Goal: Information Seeking & Learning: Learn about a topic

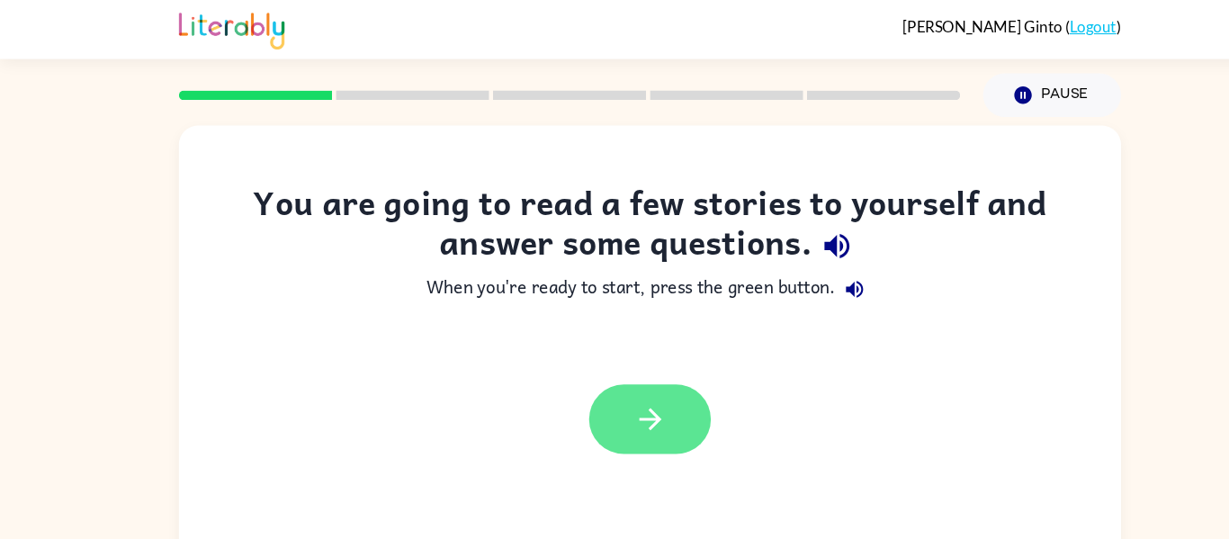
click at [631, 402] on button "button" at bounding box center [614, 396] width 115 height 66
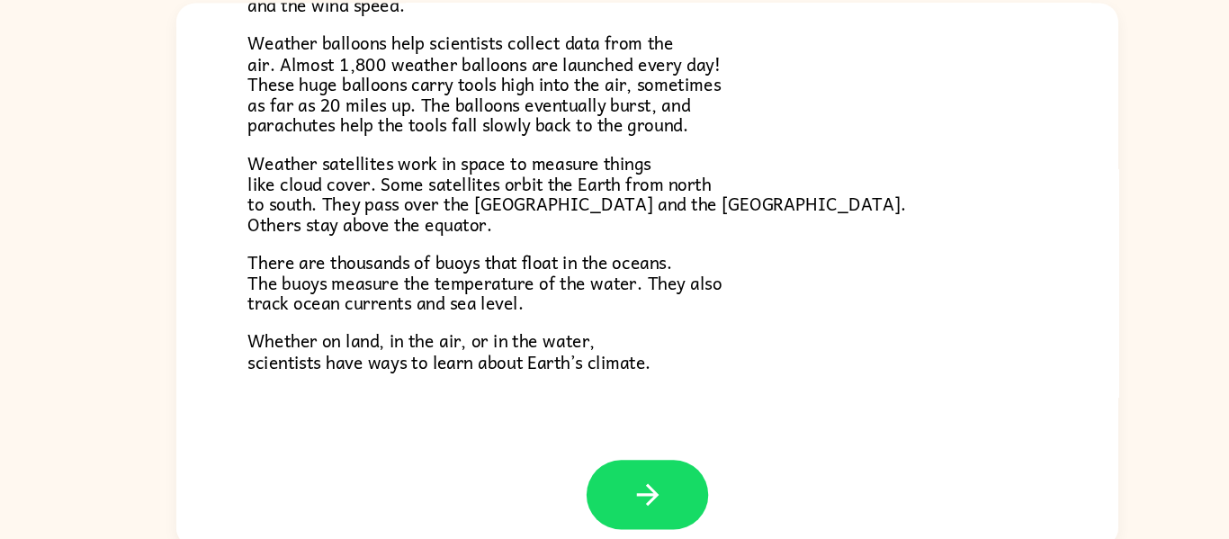
scroll to position [94, 0]
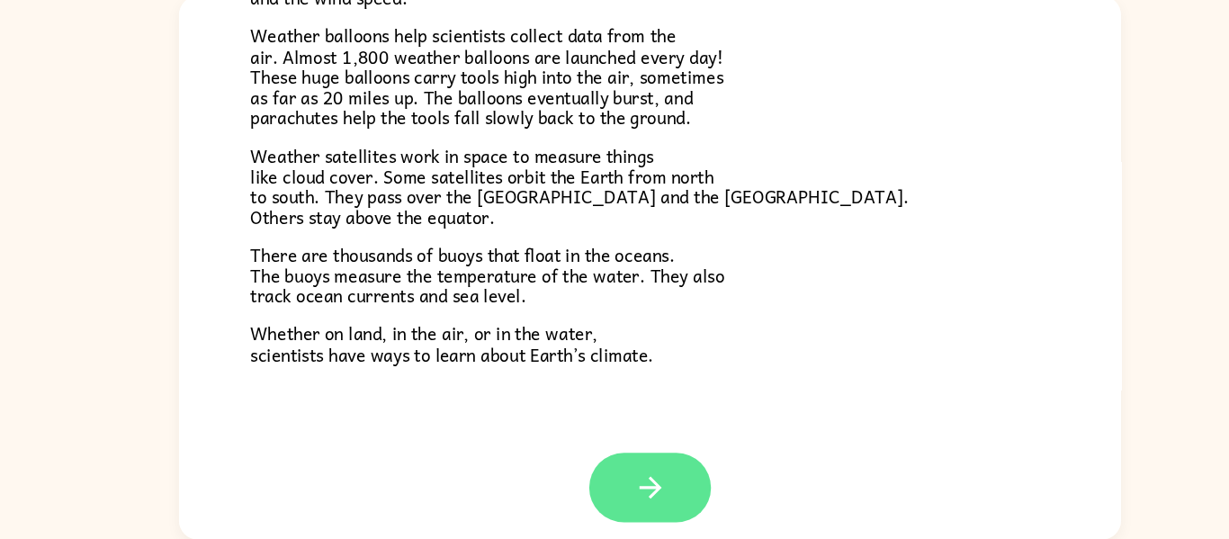
click at [589, 478] on button "button" at bounding box center [614, 490] width 115 height 66
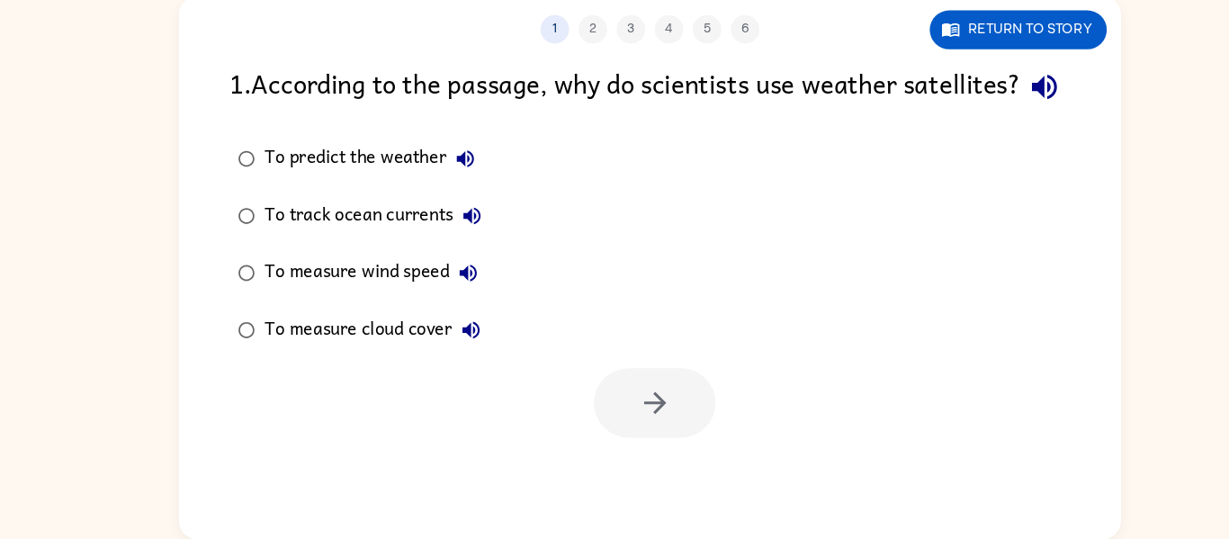
scroll to position [0, 0]
click at [927, 69] on button "Return to story" at bounding box center [962, 57] width 167 height 37
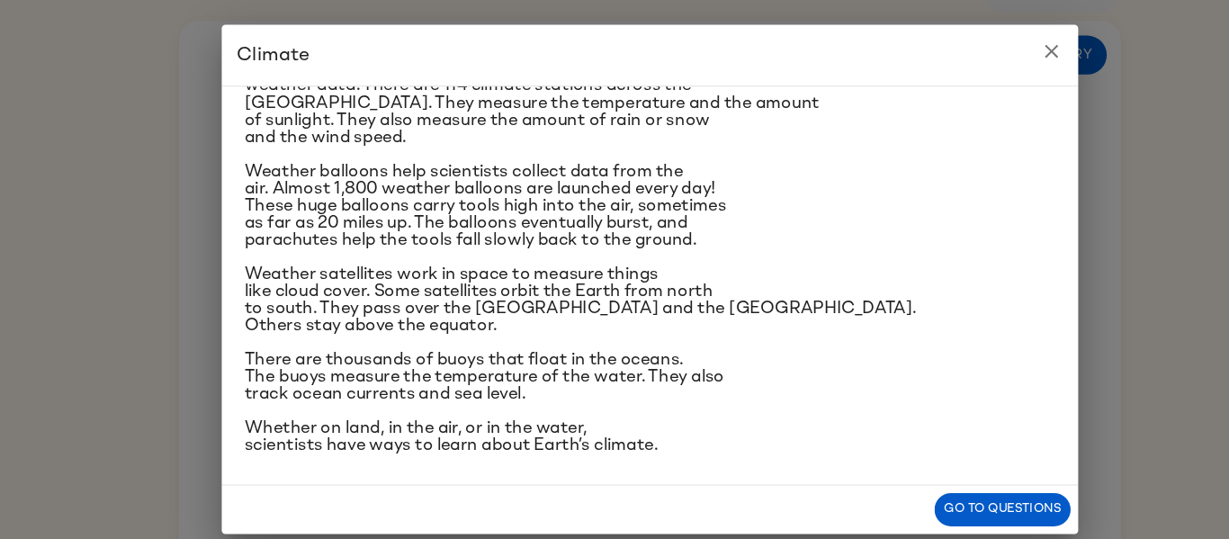
scroll to position [311, 0]
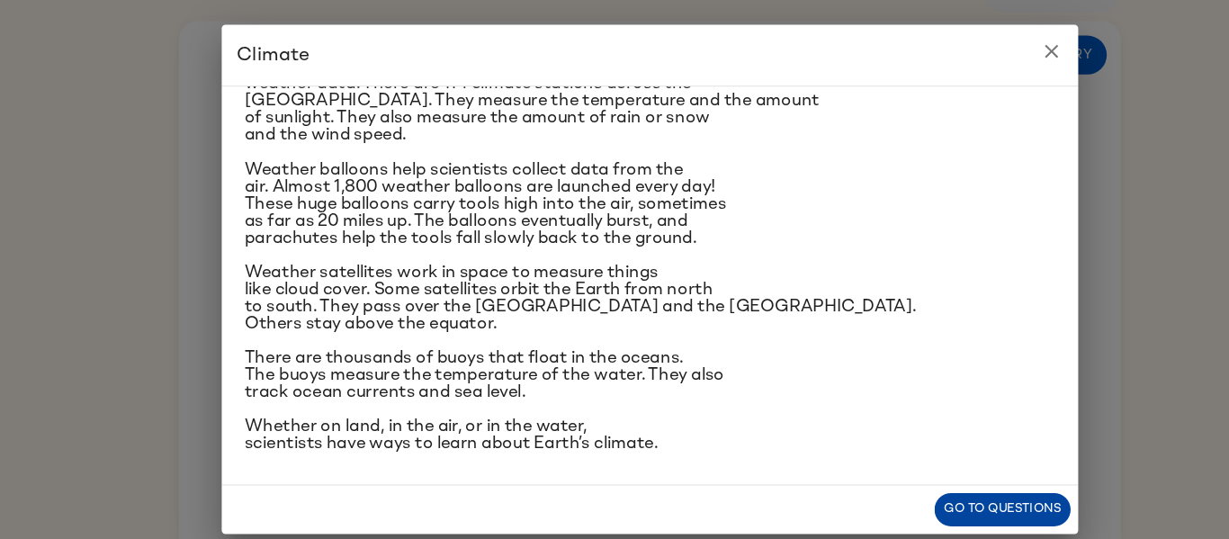
click at [916, 490] on button "Go to questions" at bounding box center [947, 486] width 129 height 31
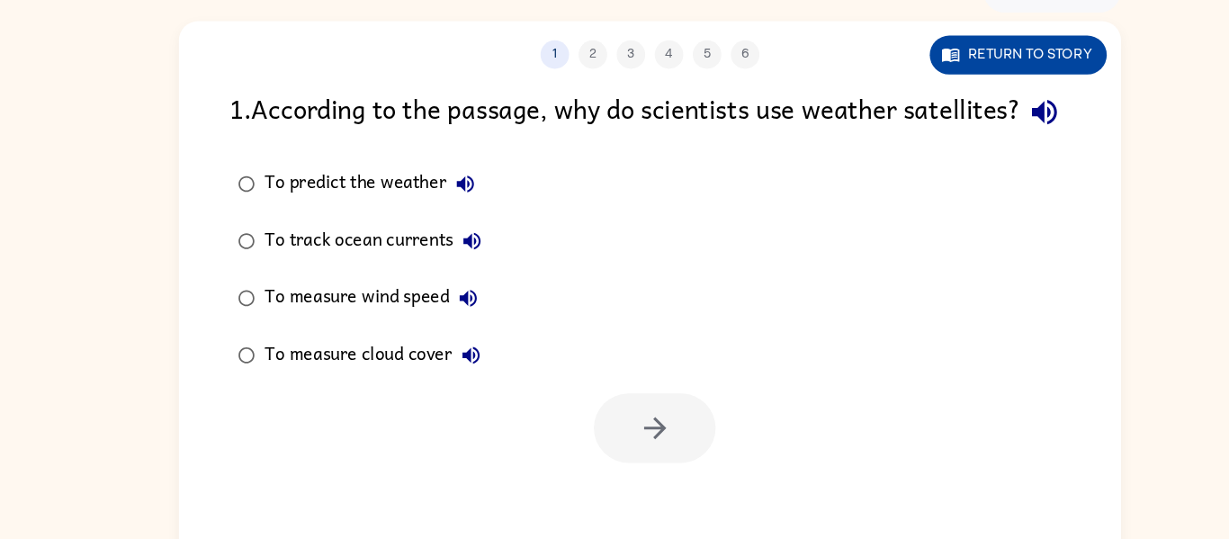
click at [932, 62] on button "Return to story" at bounding box center [962, 57] width 167 height 37
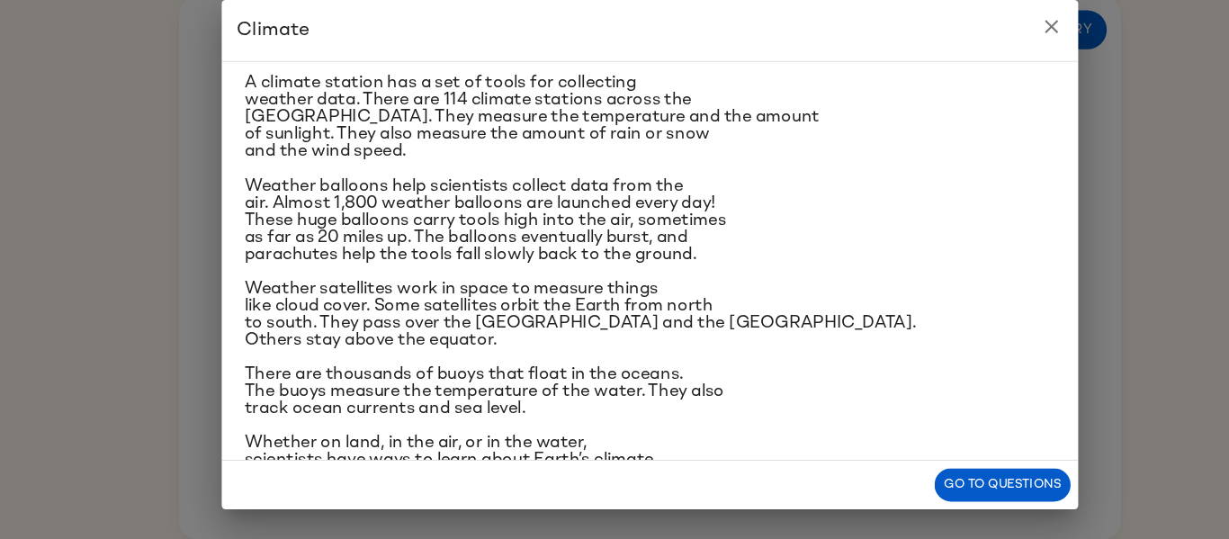
scroll to position [273, 0]
click at [928, 484] on button "Go to questions" at bounding box center [947, 486] width 129 height 31
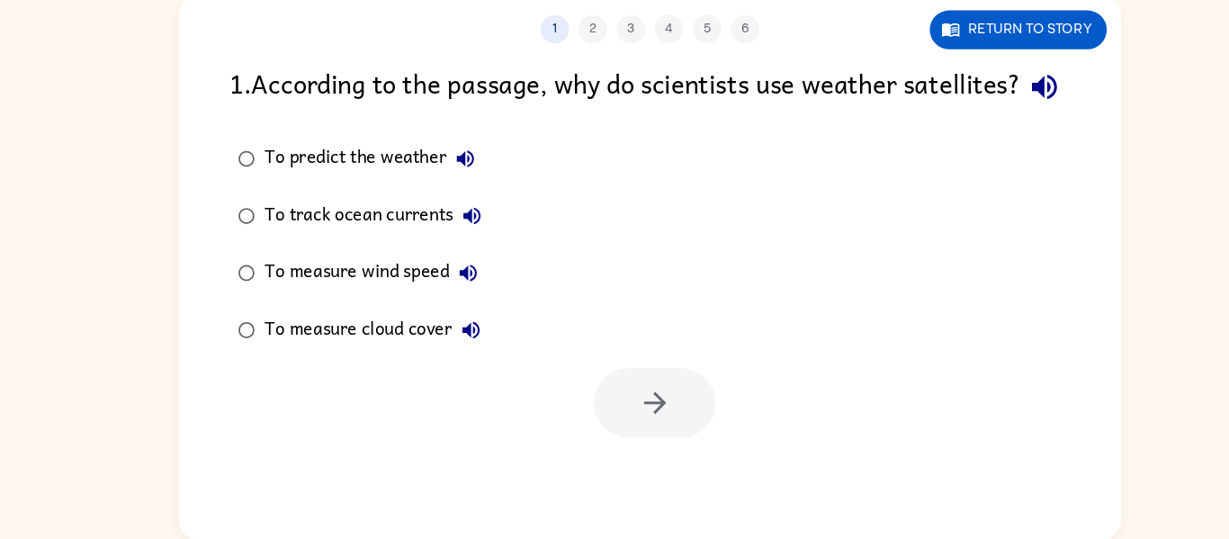
click at [410, 359] on div "To measure cloud cover" at bounding box center [356, 341] width 213 height 36
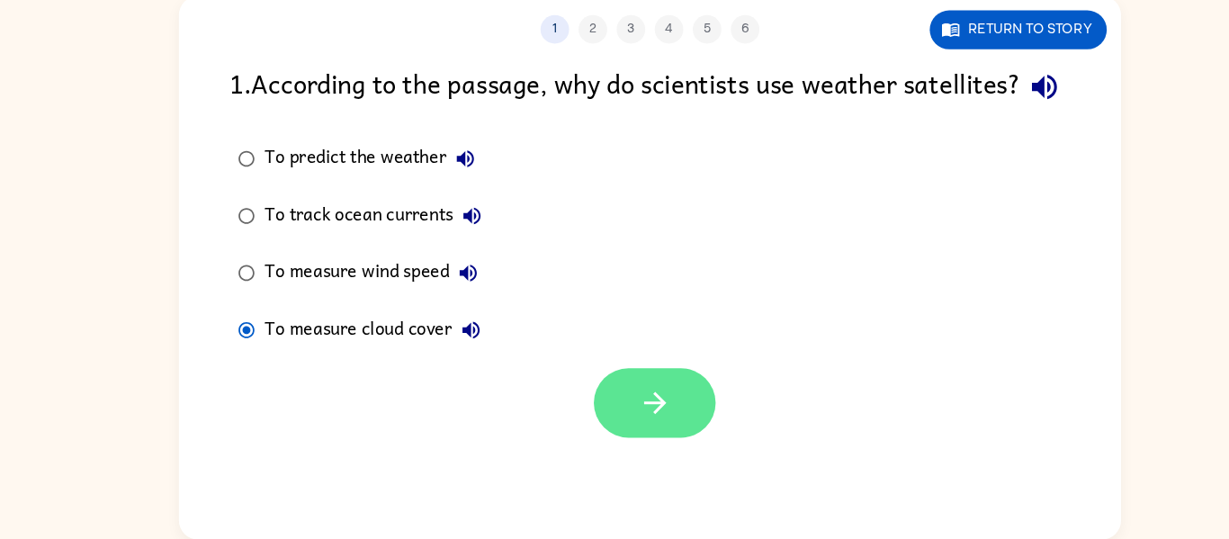
click at [656, 416] on button "button" at bounding box center [618, 410] width 115 height 66
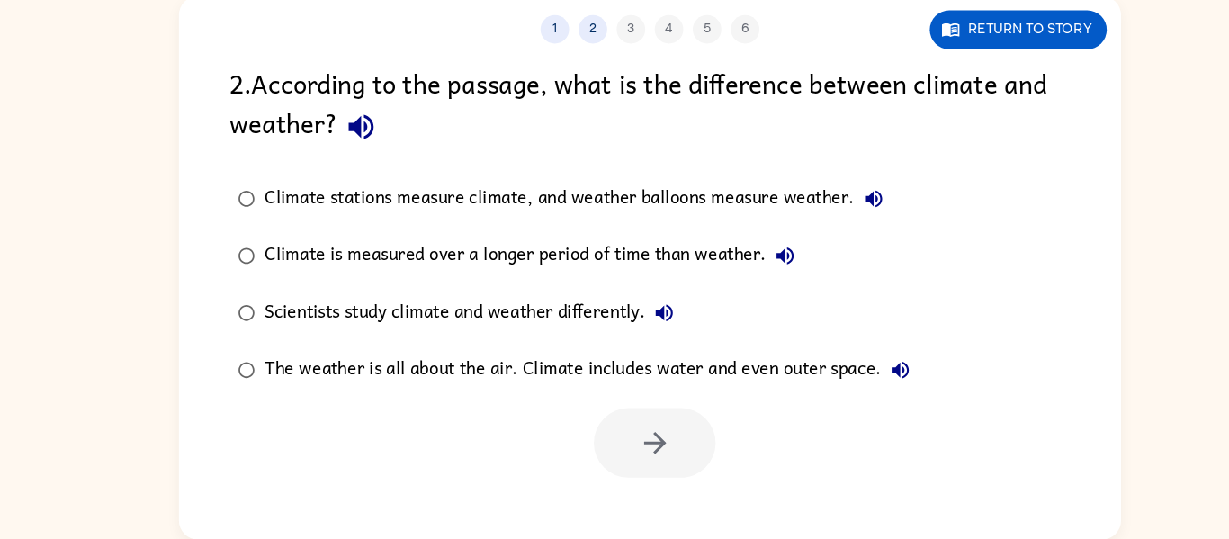
click at [594, 218] on div "Climate stations measure climate, and weather balloons measure weather." at bounding box center [547, 217] width 594 height 36
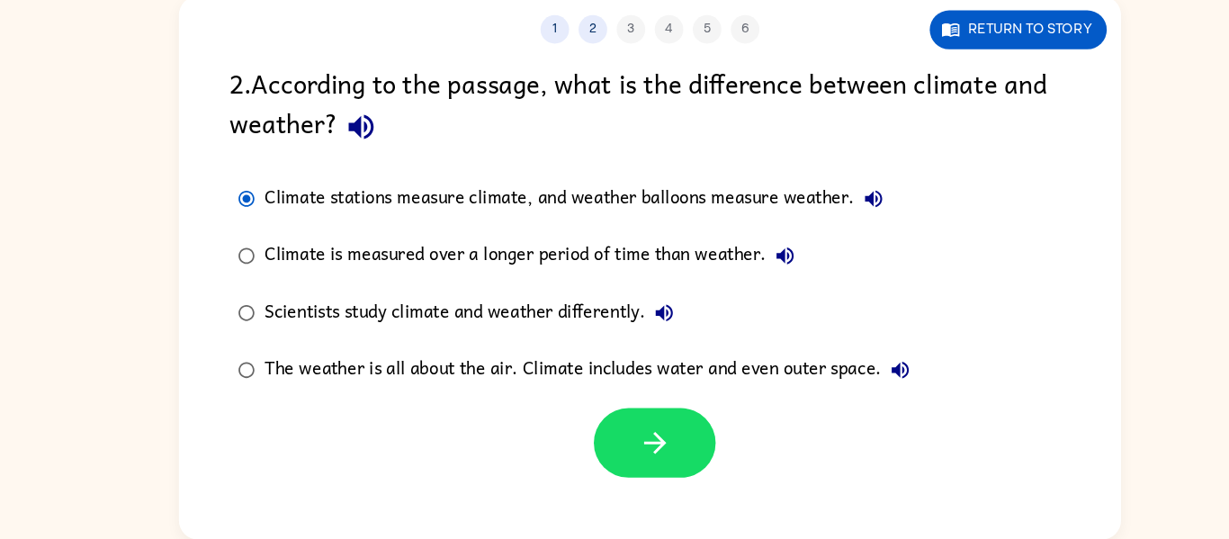
click at [576, 380] on div "The weather is all about the air. Climate includes water and even outer space." at bounding box center [559, 379] width 619 height 36
click at [602, 480] on div "1 2 3 4 5 6 Return to story 2 . According to the passage, what is the differenc…" at bounding box center [614, 282] width 891 height 514
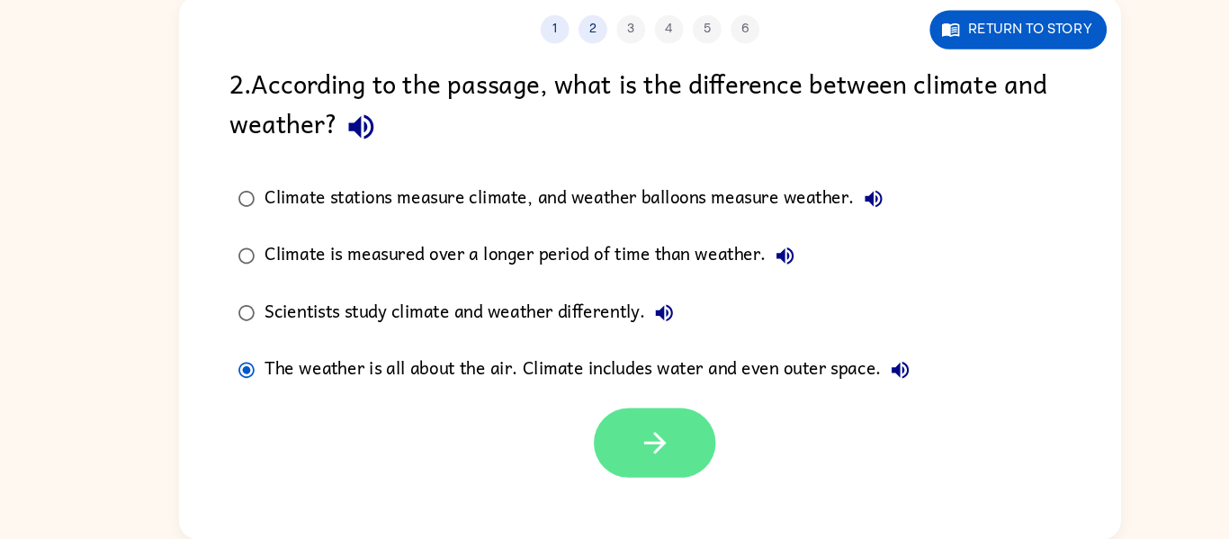
click at [596, 432] on button "button" at bounding box center [618, 448] width 115 height 66
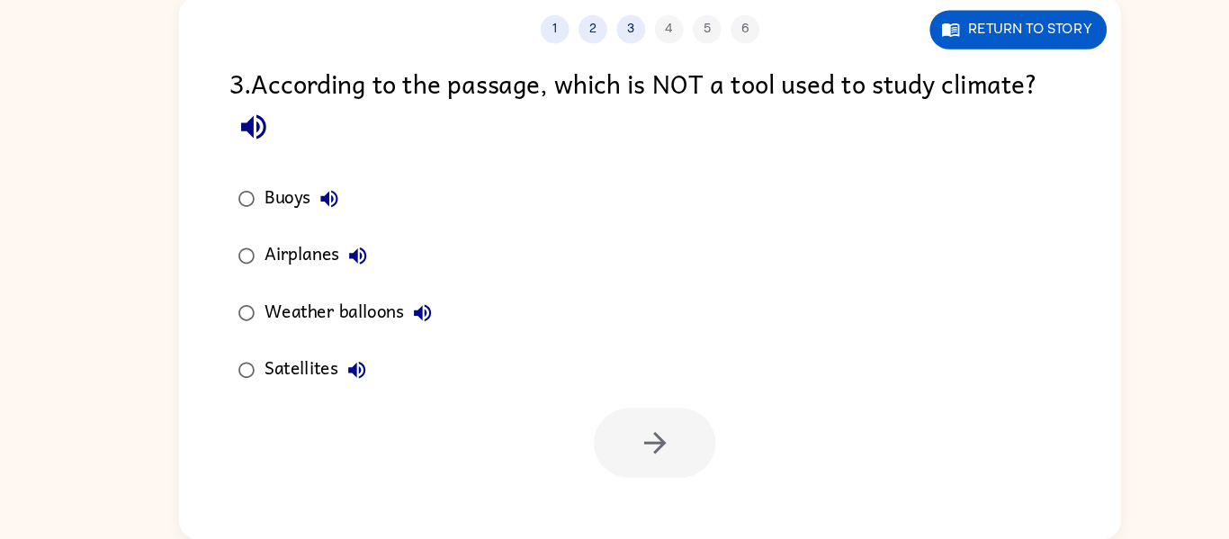
click at [327, 264] on icon "button" at bounding box center [338, 271] width 22 height 22
click at [291, 273] on div "Airplanes" at bounding box center [303, 271] width 106 height 36
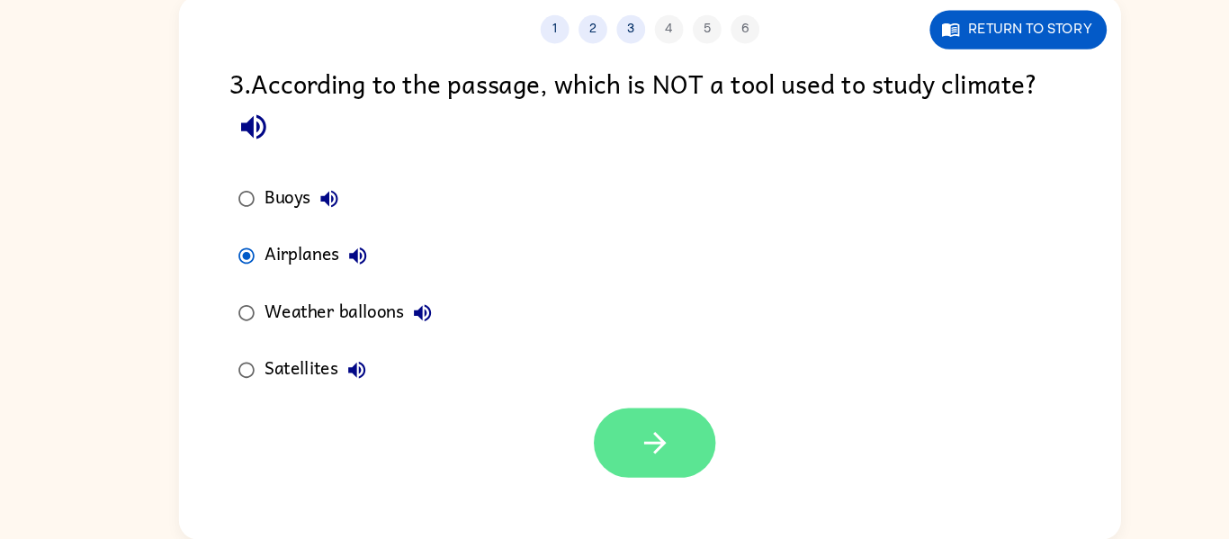
click at [588, 448] on button "button" at bounding box center [618, 448] width 115 height 66
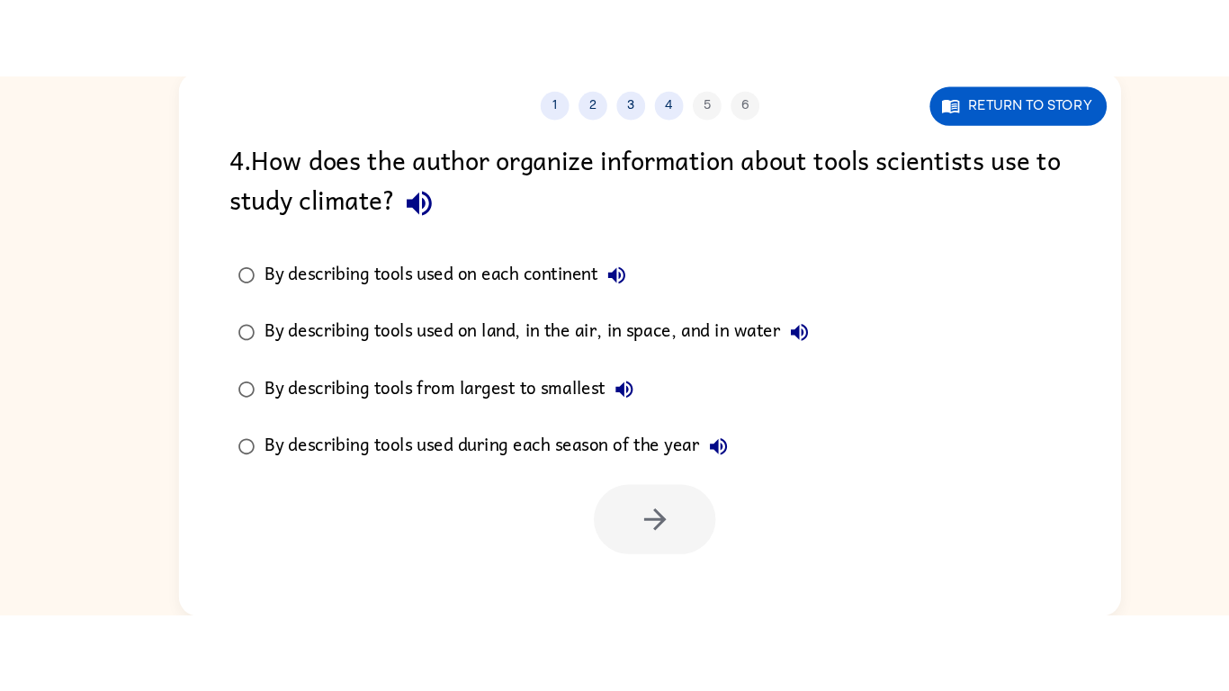
scroll to position [0, 0]
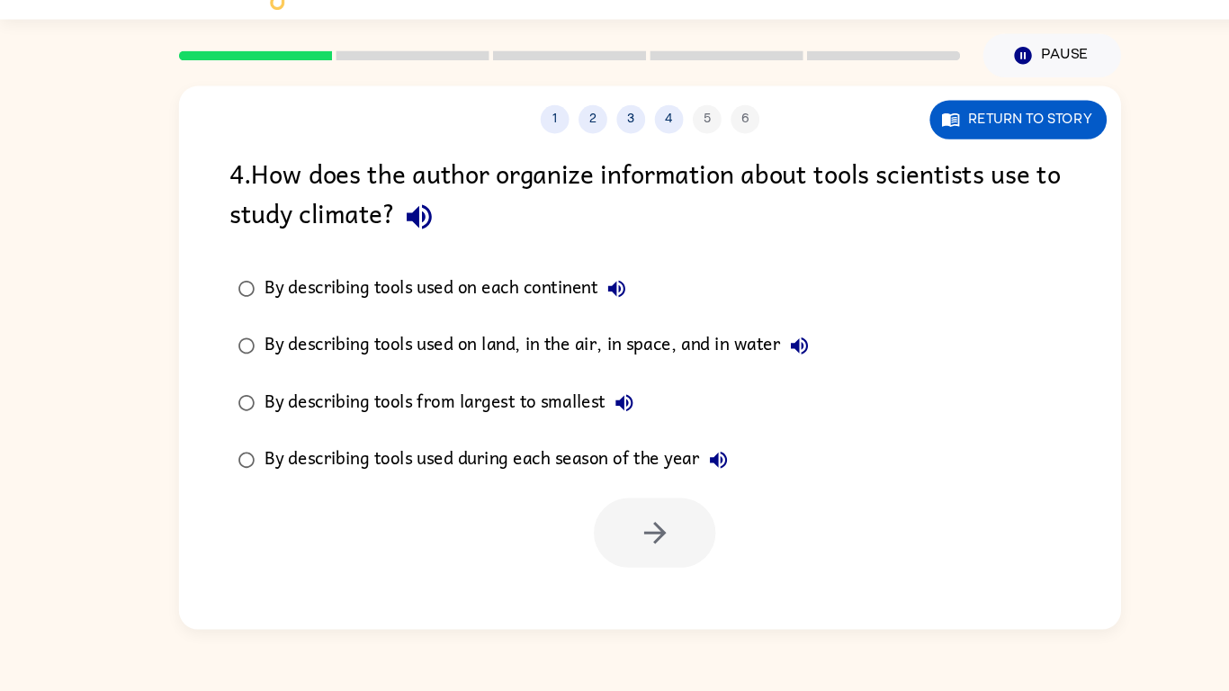
click at [477, 314] on div "By describing tools used on each continent" at bounding box center [425, 310] width 351 height 36
click at [454, 370] on div "By describing tools used on land, in the air, in space, and in water" at bounding box center [512, 364] width 524 height 36
click at [599, 538] on button "button" at bounding box center [618, 541] width 115 height 66
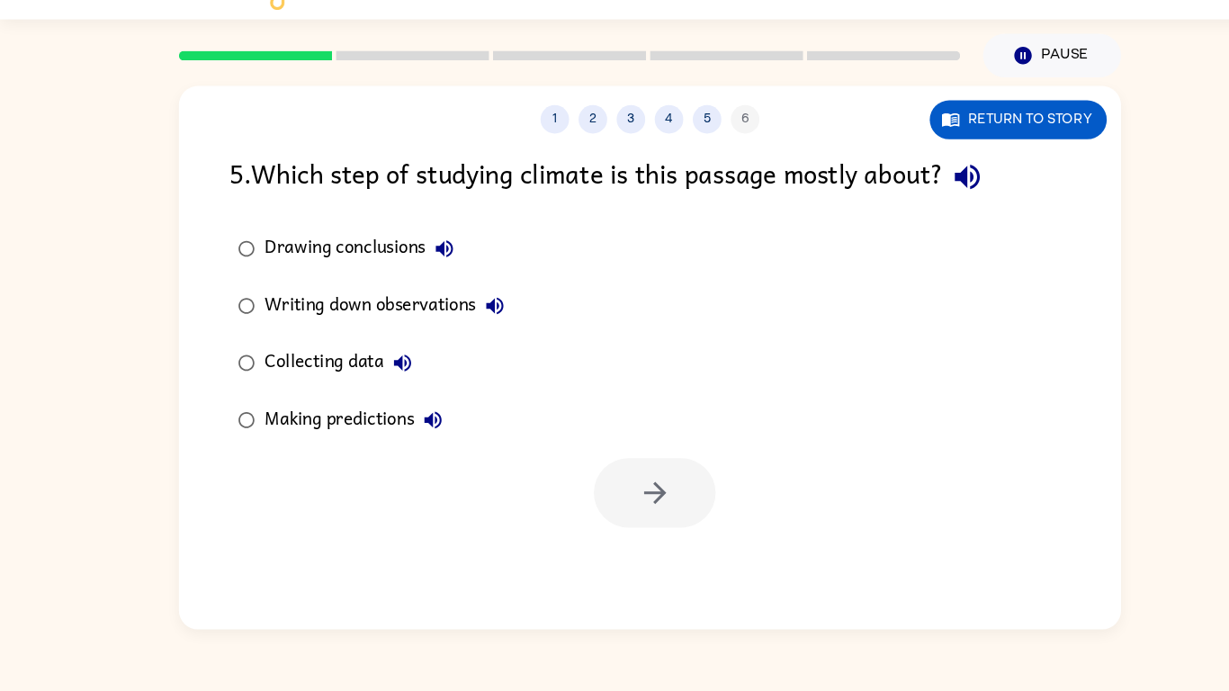
click at [320, 382] on div "Collecting data" at bounding box center [324, 381] width 148 height 36
click at [617, 538] on div "1 2 3 4 5 6 Return to story 5 . Which step of studying climate is this passage …" at bounding box center [614, 376] width 891 height 514
click at [604, 477] on button "button" at bounding box center [618, 503] width 115 height 66
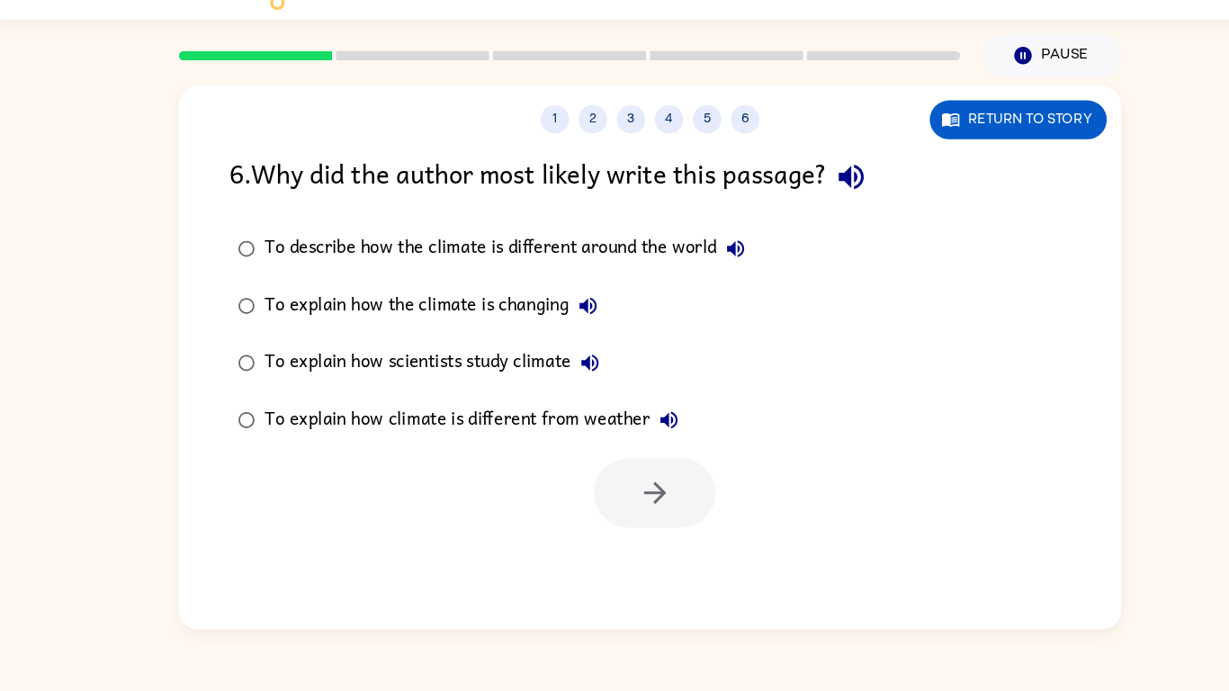
click at [424, 379] on div "To explain how scientists study climate" at bounding box center [413, 381] width 326 height 36
click at [625, 485] on button "button" at bounding box center [618, 503] width 115 height 66
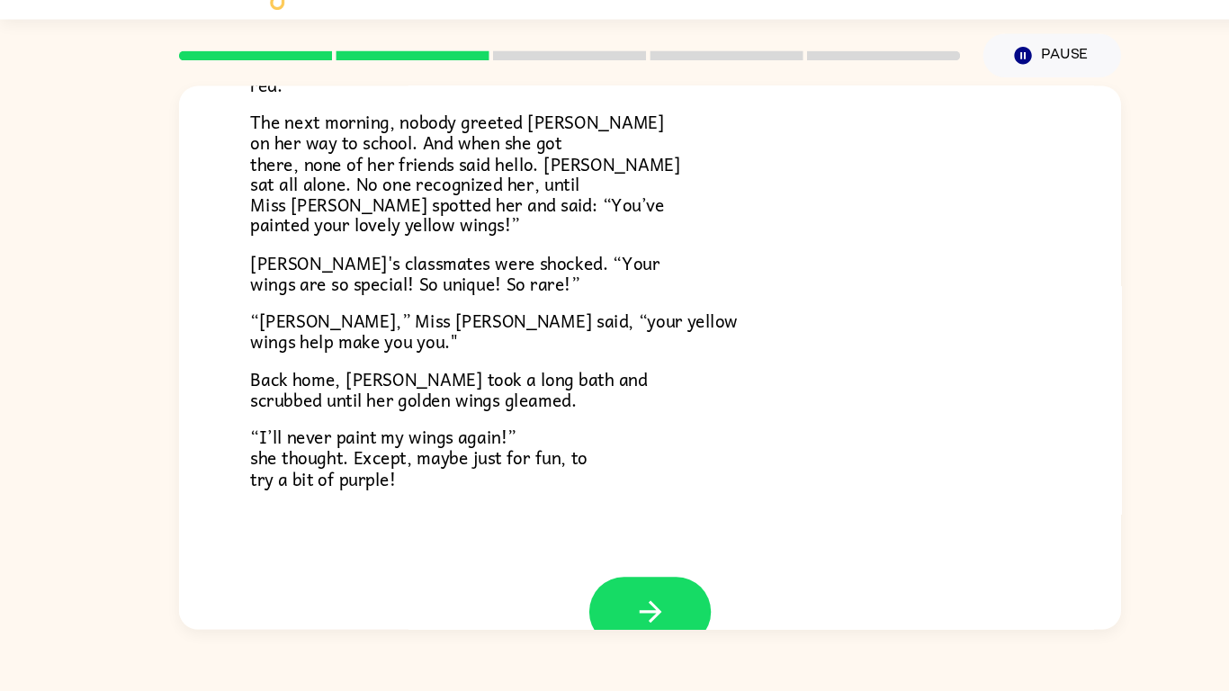
scroll to position [503, 0]
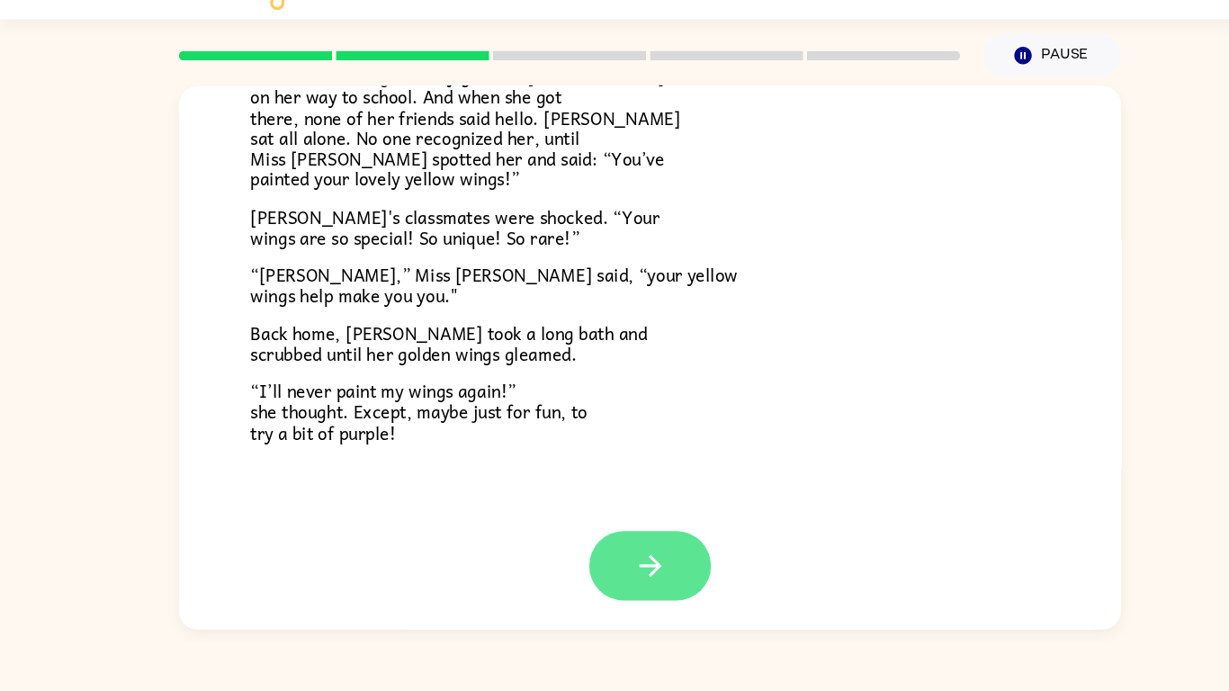
click at [595, 538] on button "button" at bounding box center [614, 573] width 115 height 66
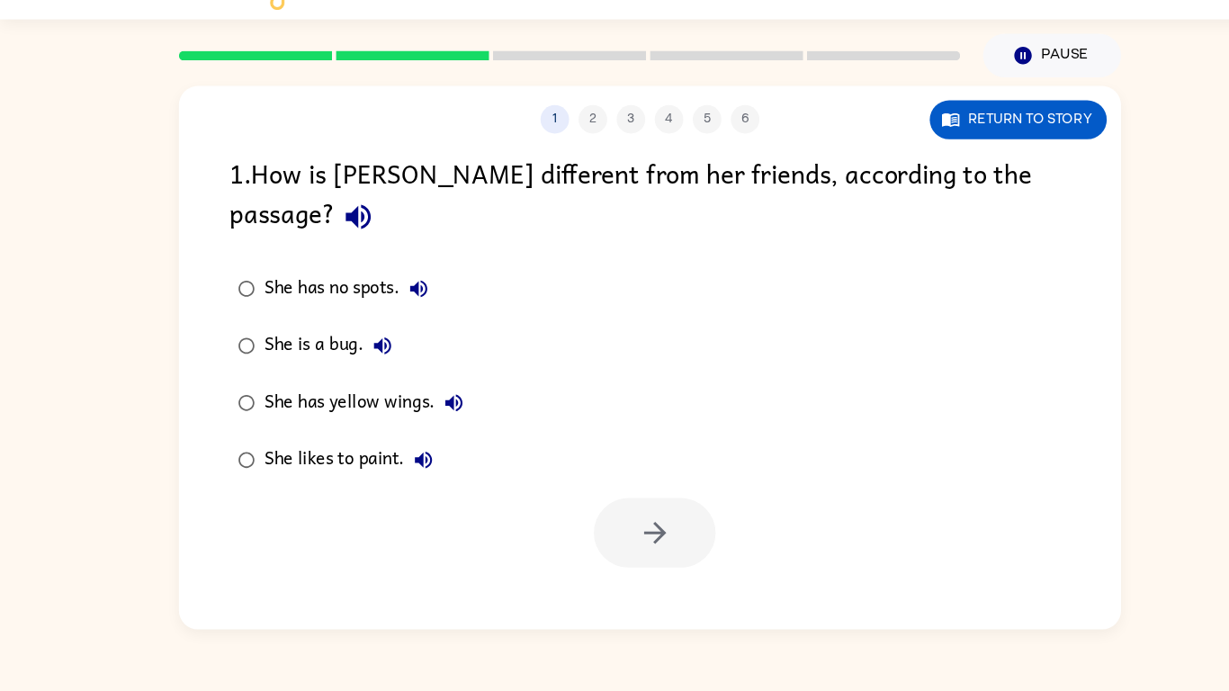
scroll to position [0, 0]
click at [324, 400] on div "She has yellow wings." at bounding box center [348, 418] width 197 height 36
click at [633, 525] on icon "button" at bounding box center [619, 540] width 31 height 31
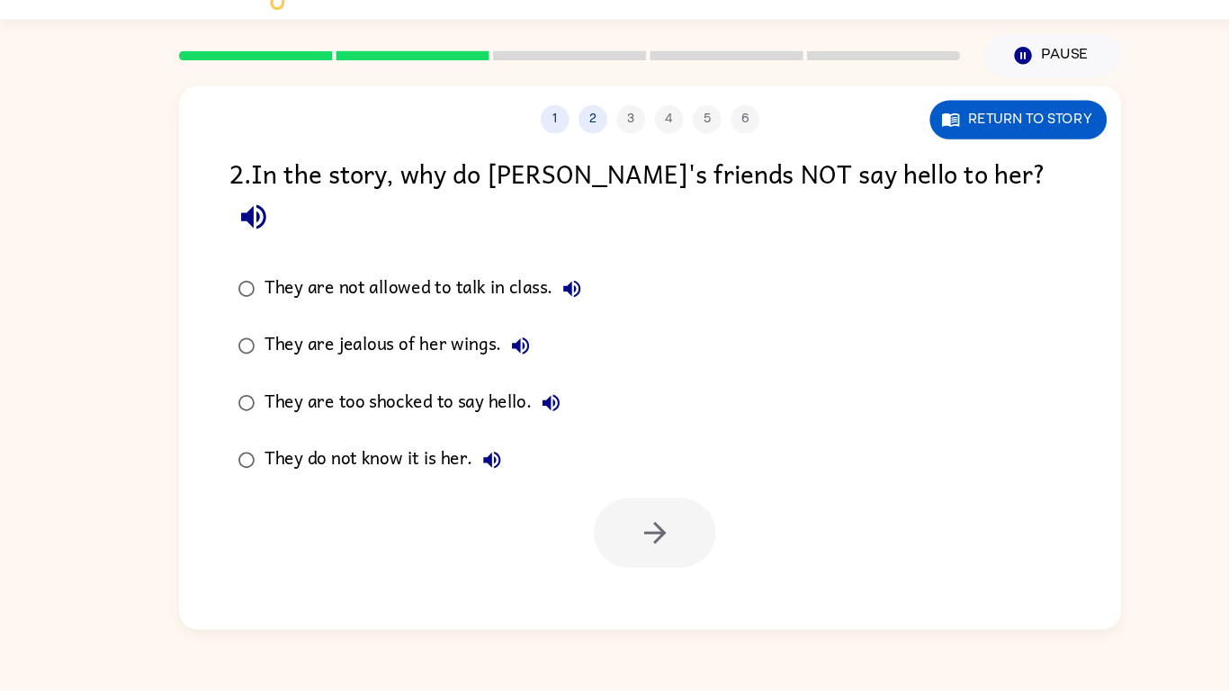
click at [408, 454] on div "They do not know it is her." at bounding box center [366, 472] width 233 height 36
click at [578, 508] on button "button" at bounding box center [618, 541] width 115 height 66
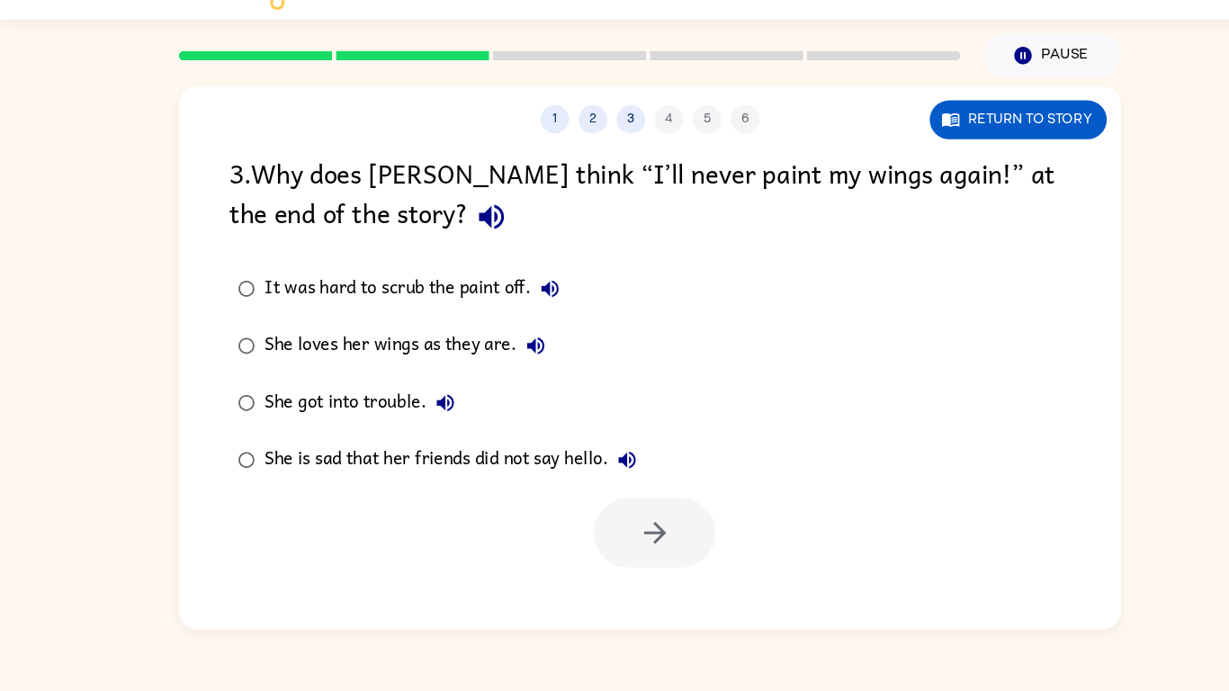
click at [428, 359] on div "She loves her wings as they are." at bounding box center [387, 364] width 274 height 36
click at [636, 538] on button "button" at bounding box center [618, 541] width 115 height 66
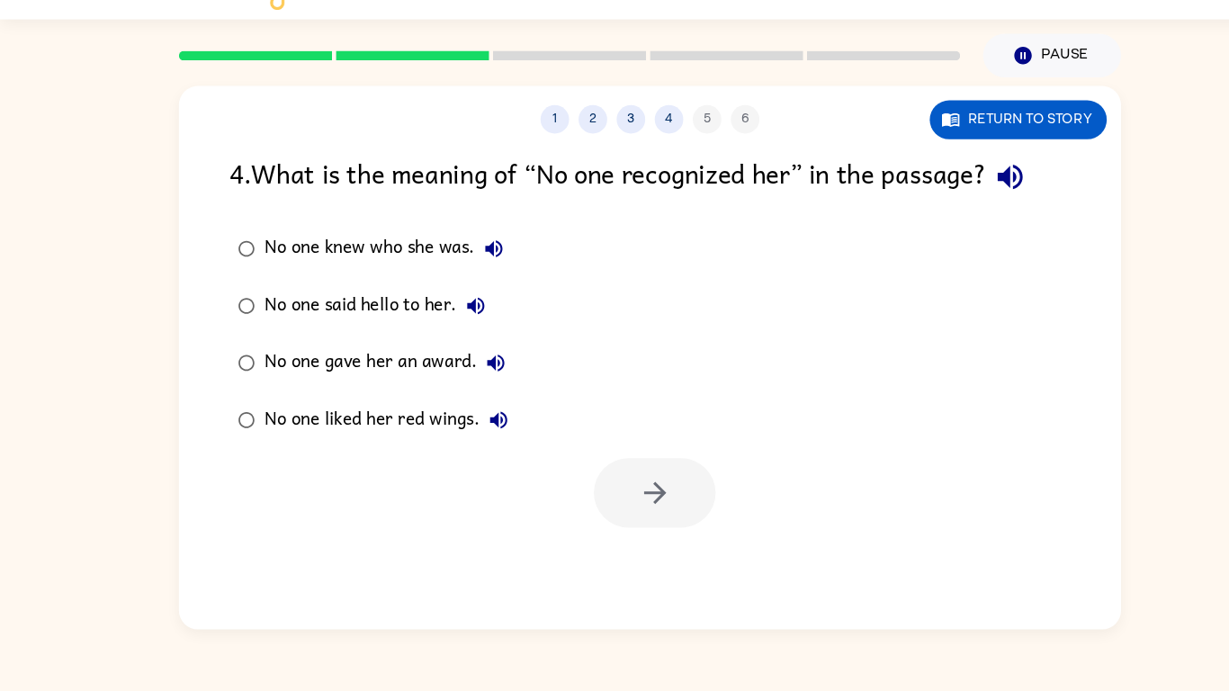
click at [354, 262] on div "No one knew who she was." at bounding box center [367, 273] width 235 height 36
click at [586, 508] on button "button" at bounding box center [618, 503] width 115 height 66
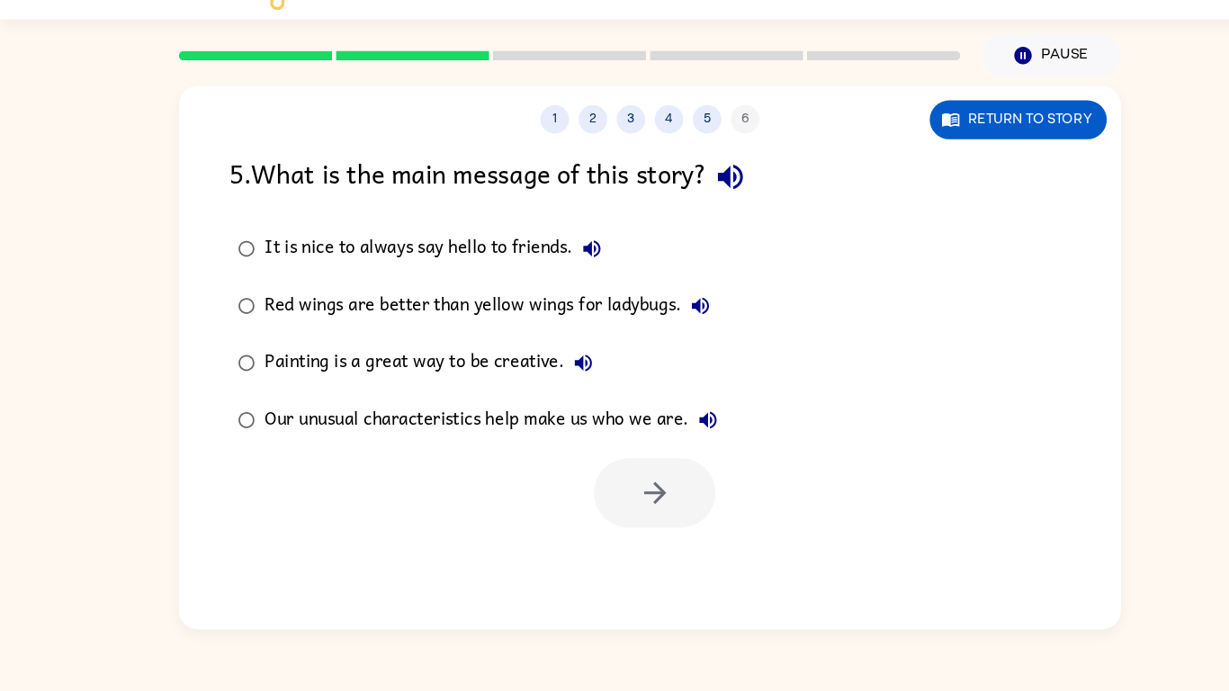
click at [515, 434] on div "Our unusual characteristics help make us who we are." at bounding box center [468, 434] width 437 height 36
click at [634, 506] on icon "button" at bounding box center [619, 503] width 31 height 31
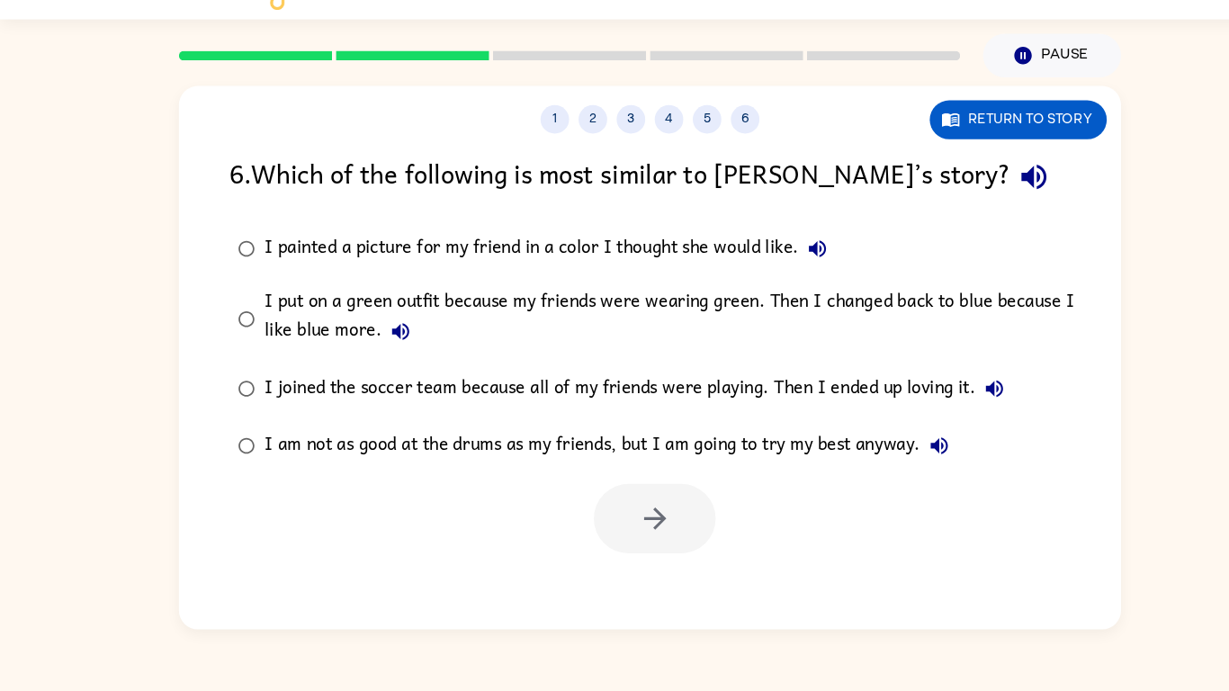
click at [539, 314] on div "I put on a green outfit because my friends were wearing green. Then I changed b…" at bounding box center [643, 339] width 786 height 60
click at [596, 532] on button "button" at bounding box center [618, 528] width 115 height 66
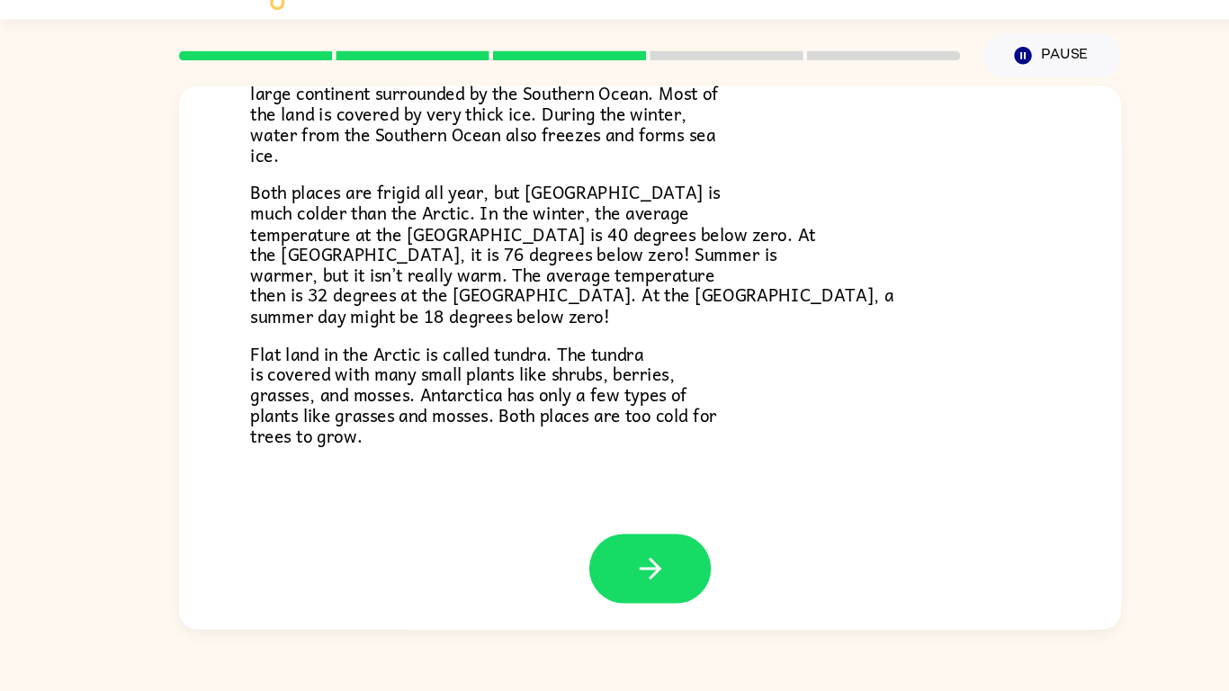
scroll to position [380, 0]
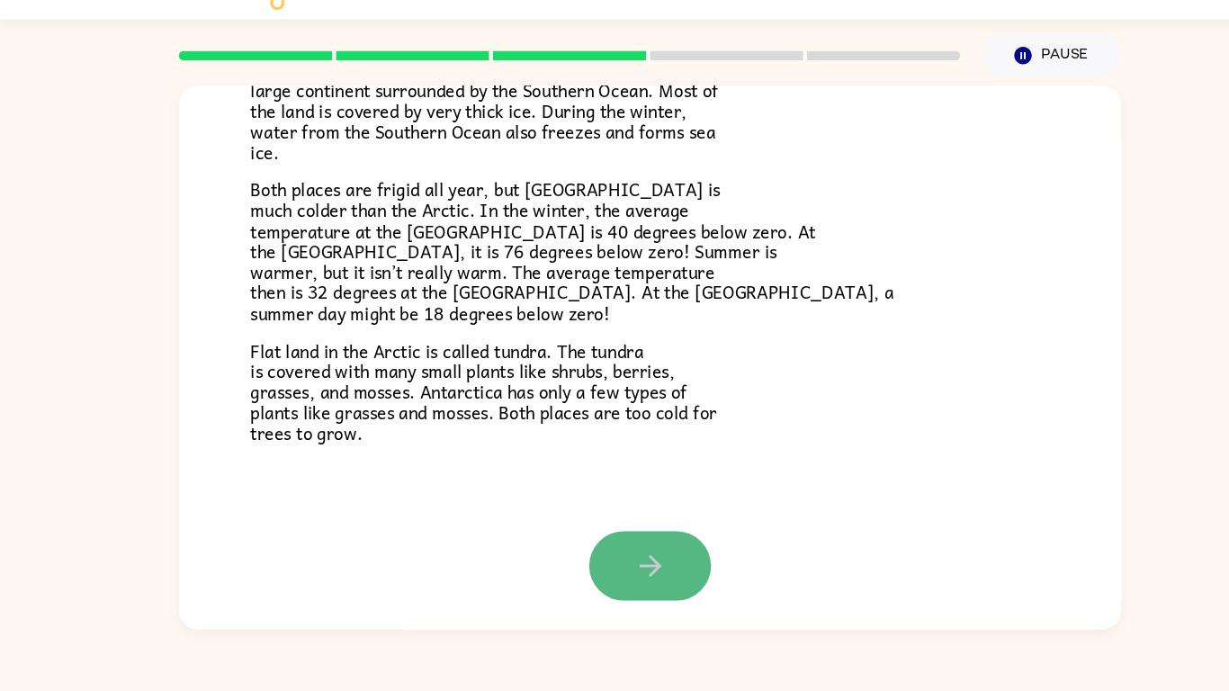
click at [628, 538] on icon "button" at bounding box center [614, 572] width 31 height 31
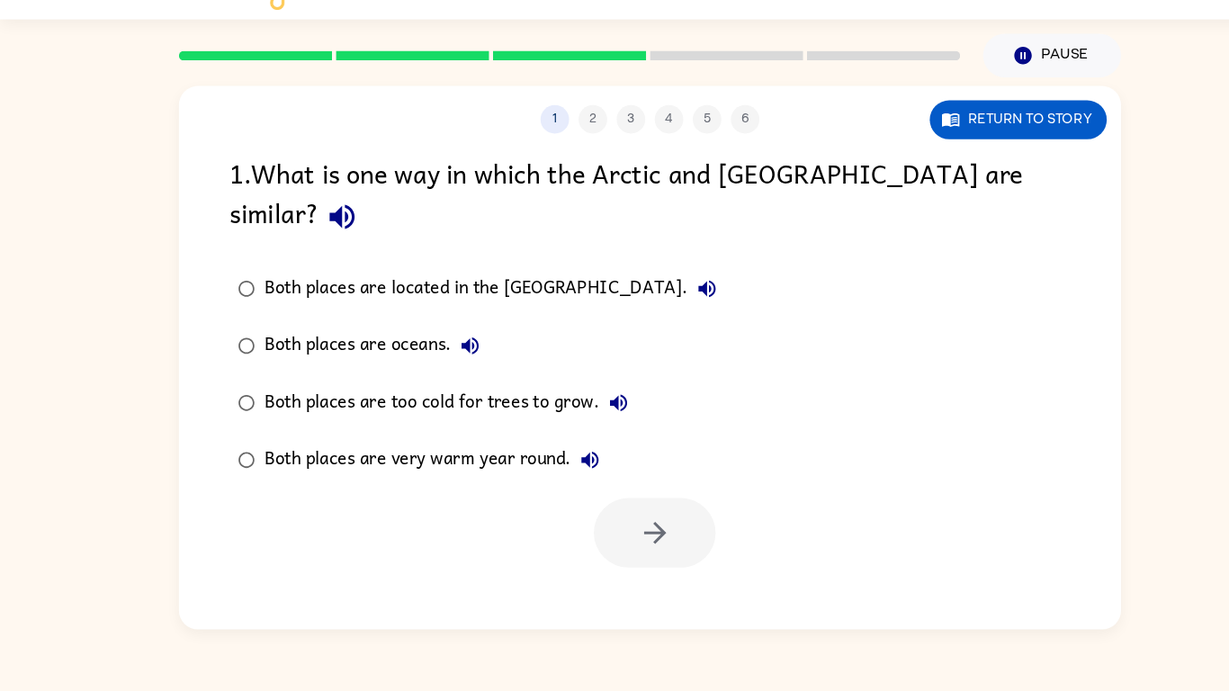
click at [515, 400] on div "Both places are too cold for trees to grow." at bounding box center [426, 418] width 353 height 36
click at [611, 525] on icon "button" at bounding box center [619, 540] width 31 height 31
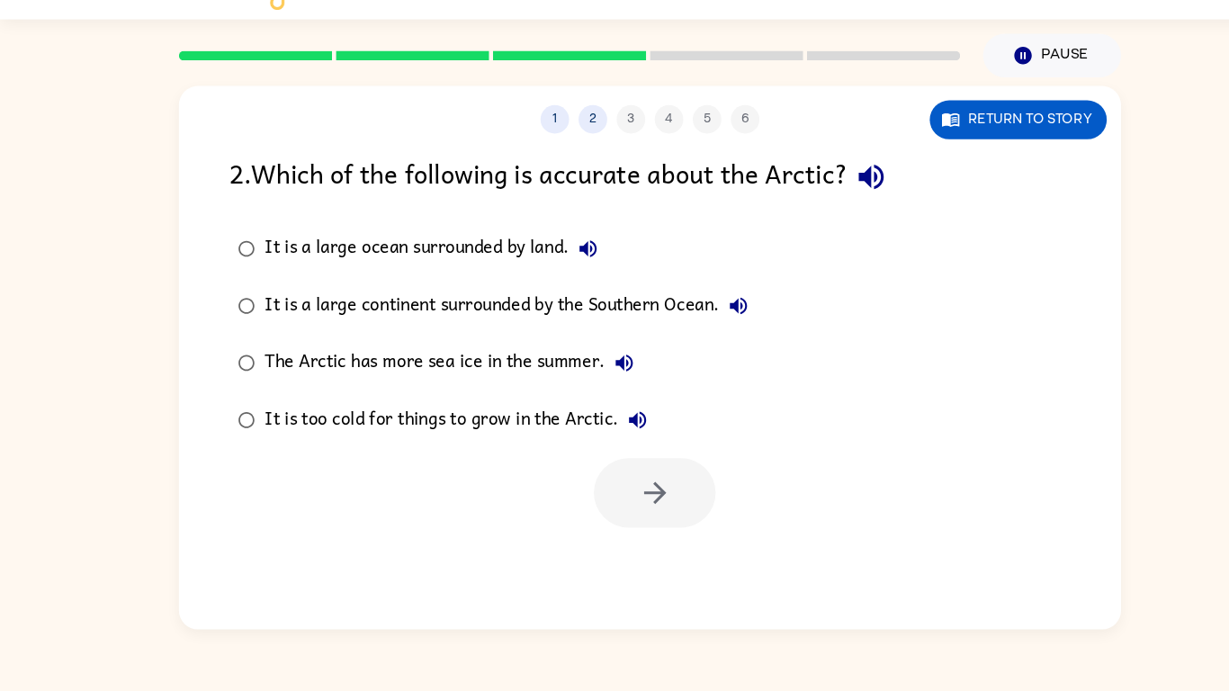
click at [561, 347] on label "It is a large continent surrounded by the Southern Ocean." at bounding box center [466, 327] width 518 height 54
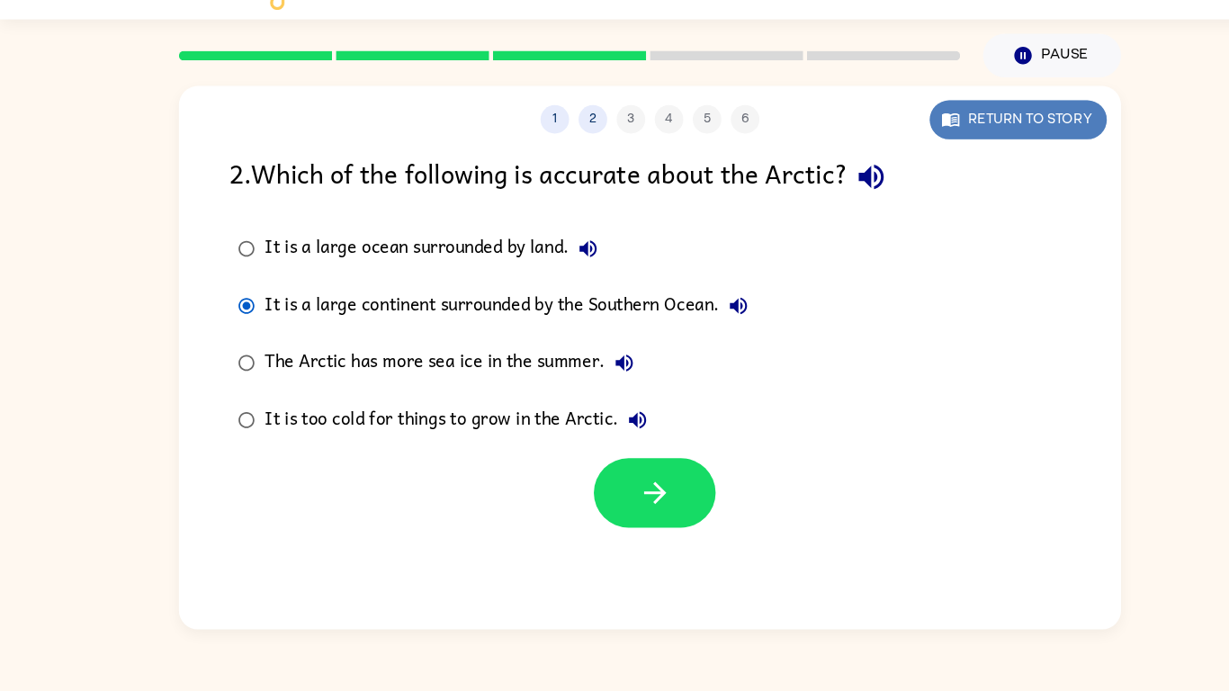
click at [963, 138] on button "Return to story" at bounding box center [962, 150] width 167 height 37
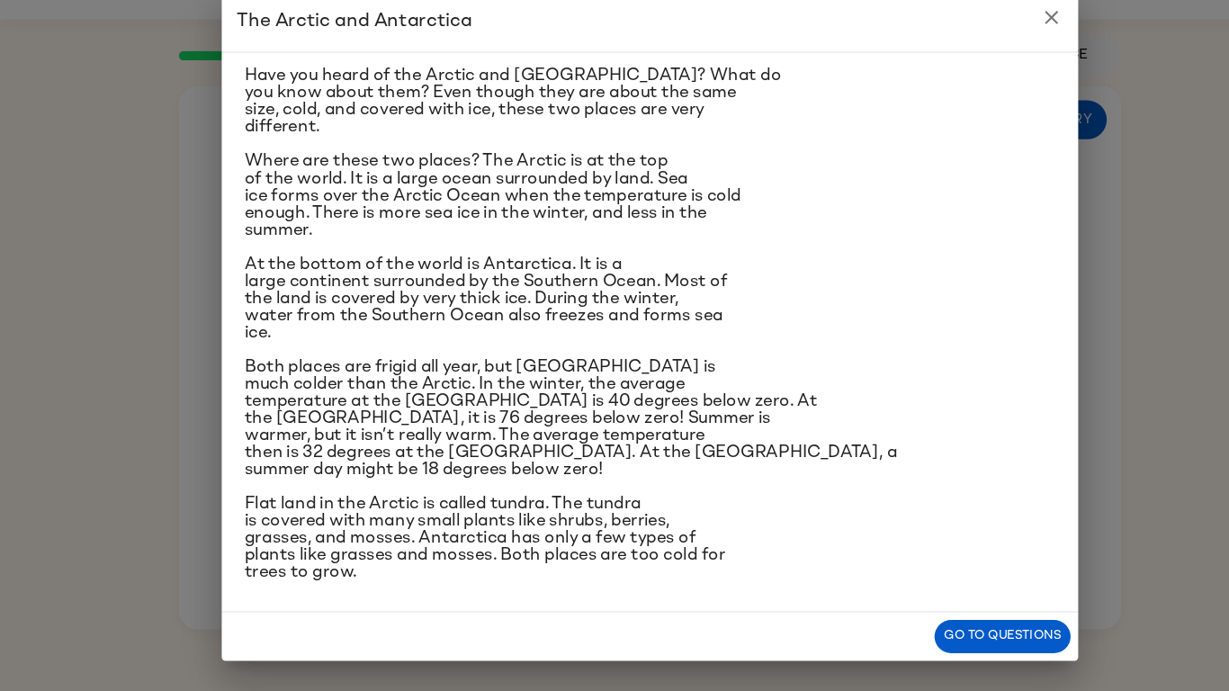
scroll to position [46, 0]
click at [931, 538] on button "Go to questions" at bounding box center [947, 638] width 129 height 31
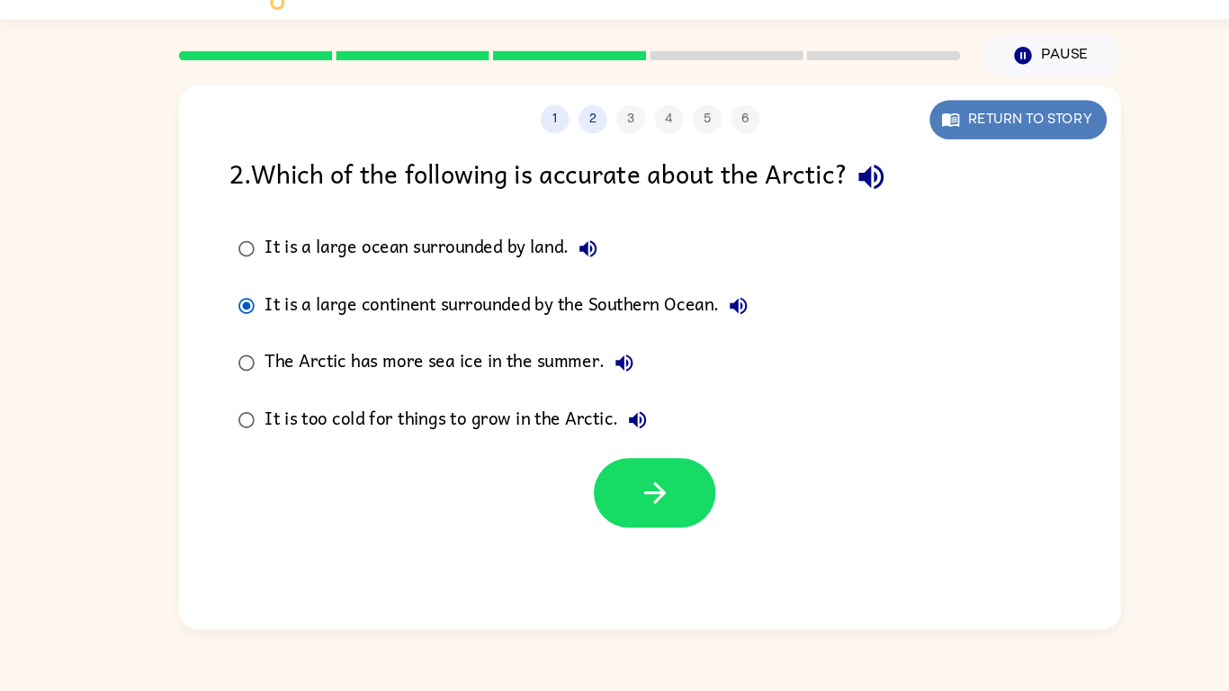
click at [1030, 147] on button "Return to story" at bounding box center [962, 150] width 167 height 37
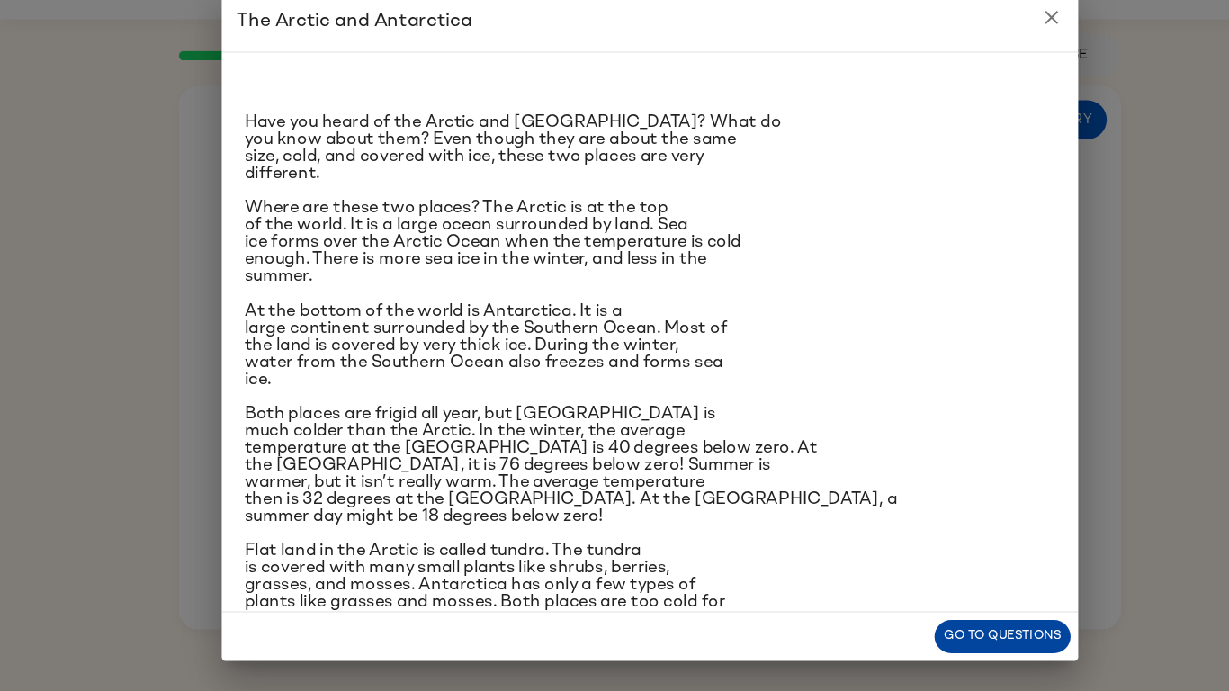
click at [895, 538] on button "Go to questions" at bounding box center [947, 638] width 129 height 31
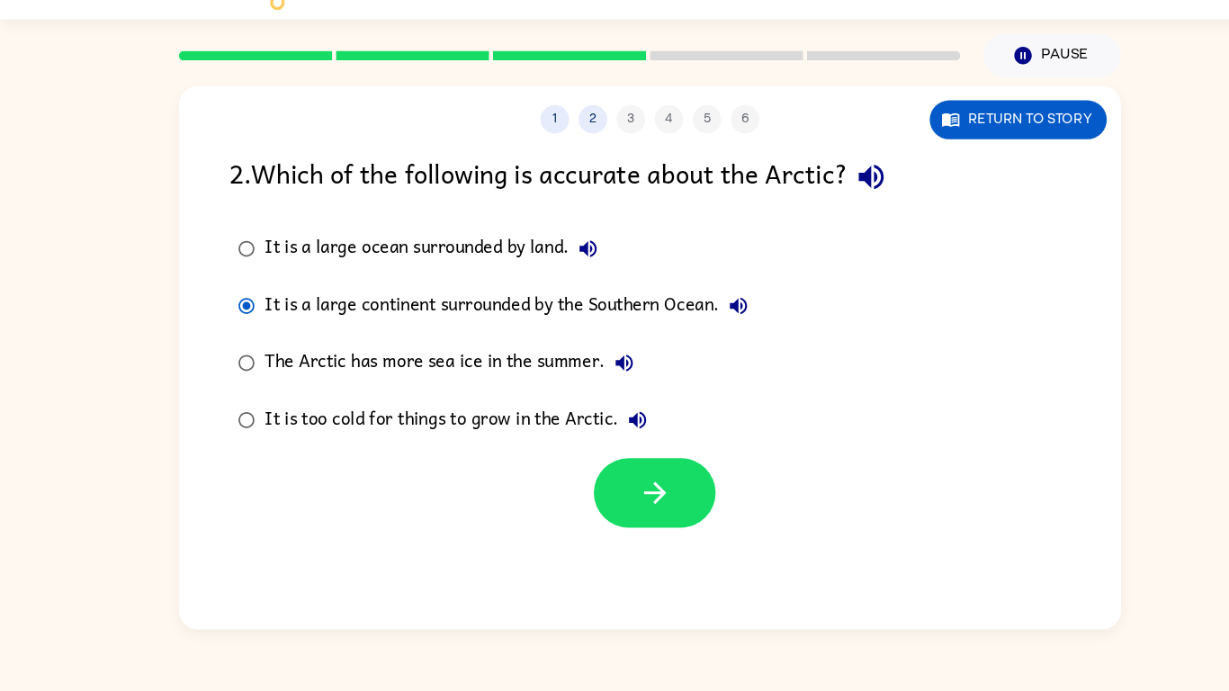
click at [380, 390] on div "The Arctic has more sea ice in the summer." at bounding box center [429, 381] width 358 height 36
click at [600, 509] on button "button" at bounding box center [618, 503] width 115 height 66
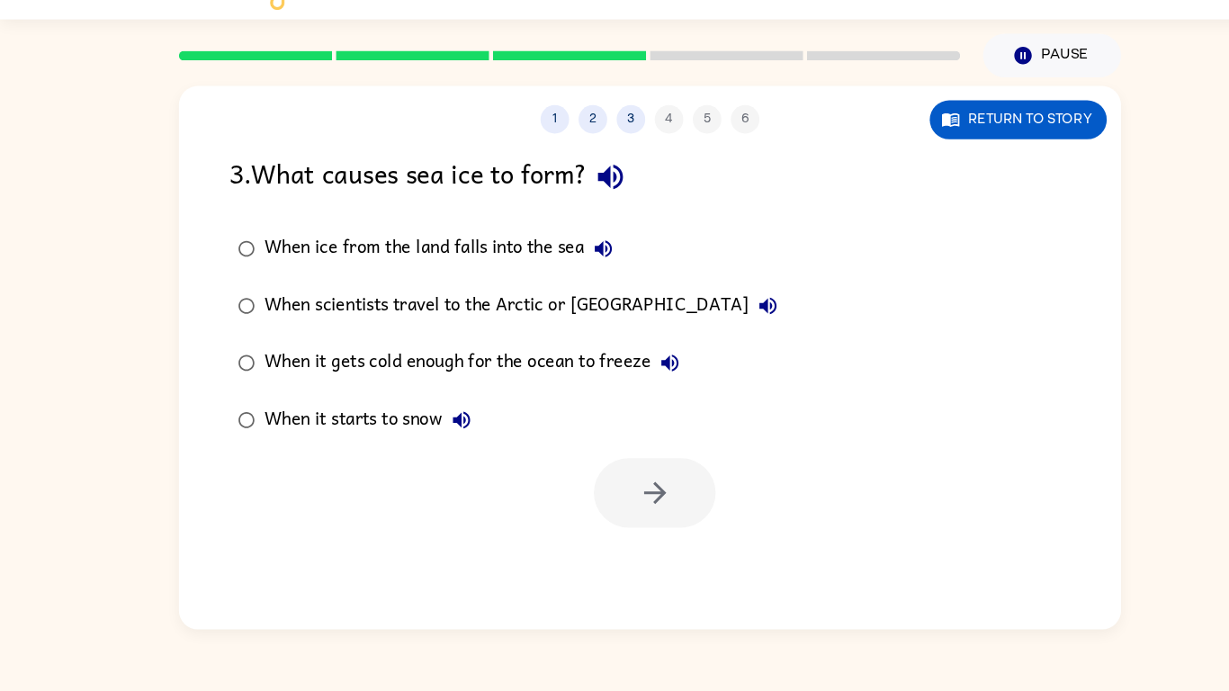
click at [600, 509] on div at bounding box center [618, 503] width 115 height 66
click at [494, 381] on div "When it gets cold enough for the ocean to freeze" at bounding box center [450, 381] width 401 height 36
click at [668, 538] on div "1 2 3 4 5 6 Return to story 3 . What causes sea ice to form? When ice from the …" at bounding box center [614, 376] width 891 height 514
click at [639, 516] on button "button" at bounding box center [618, 503] width 115 height 66
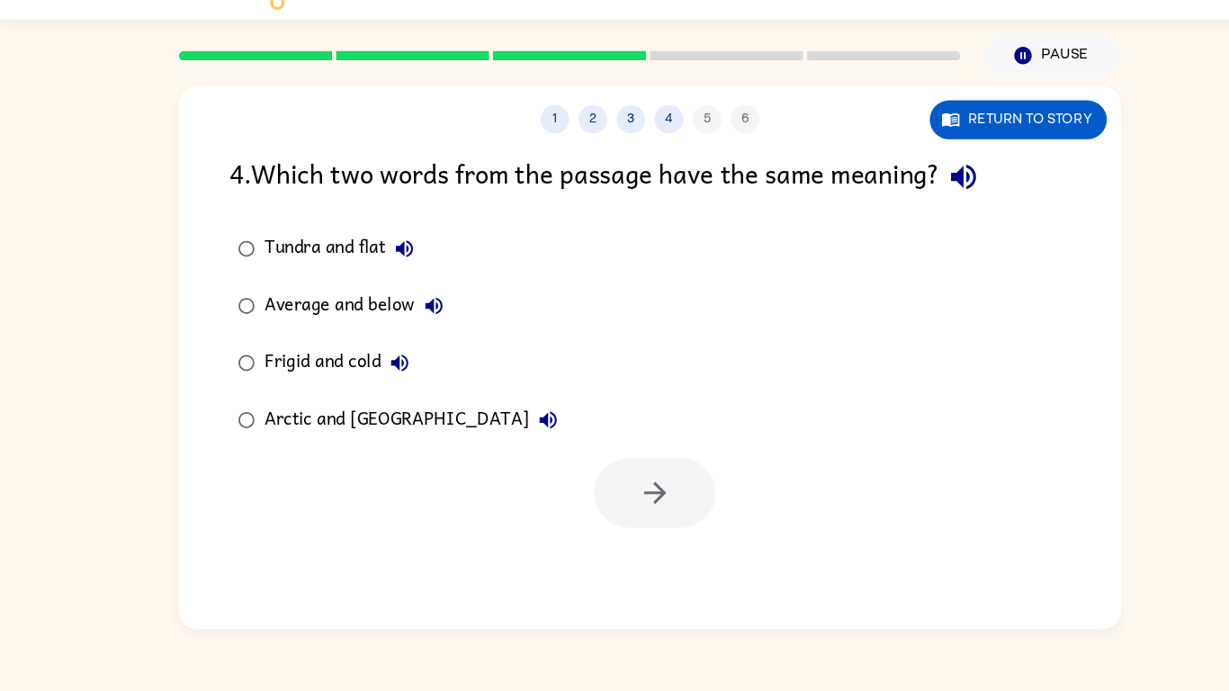
click at [316, 383] on div "Frigid and cold" at bounding box center [323, 381] width 146 height 36
click at [640, 489] on button "button" at bounding box center [618, 503] width 115 height 66
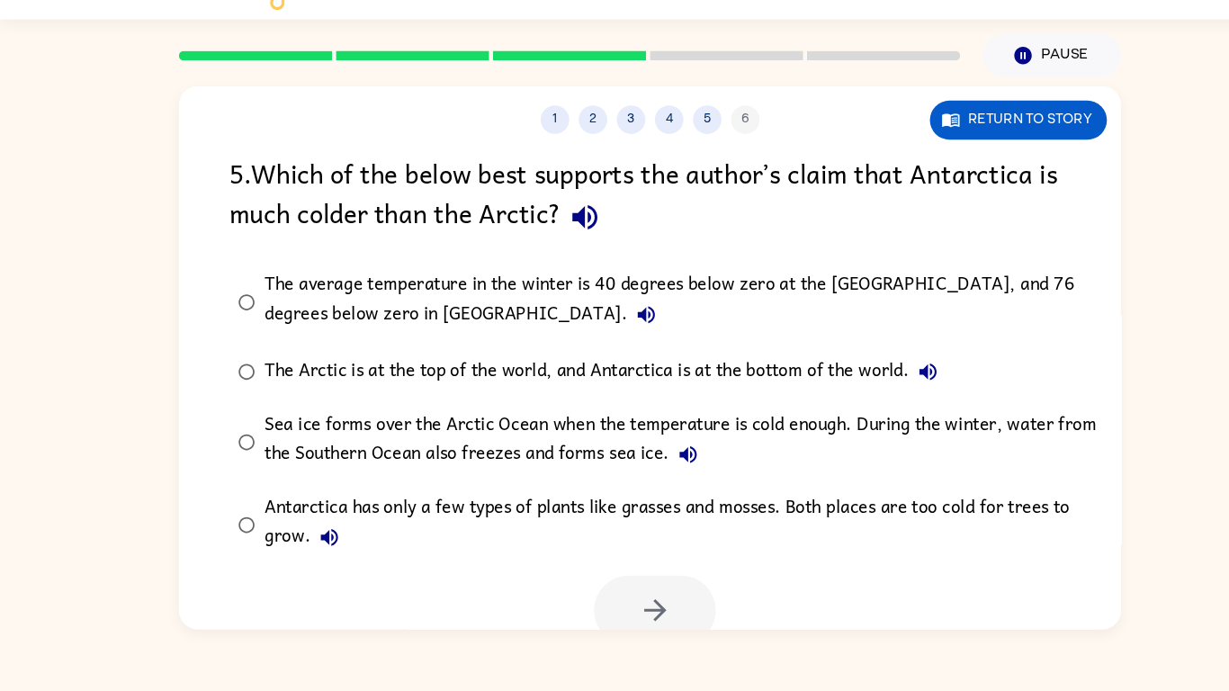
click at [653, 292] on div "The average temperature in the winter is 40 degrees below zero at the [GEOGRAPH…" at bounding box center [643, 322] width 786 height 60
click at [631, 538] on icon "button" at bounding box center [619, 613] width 31 height 31
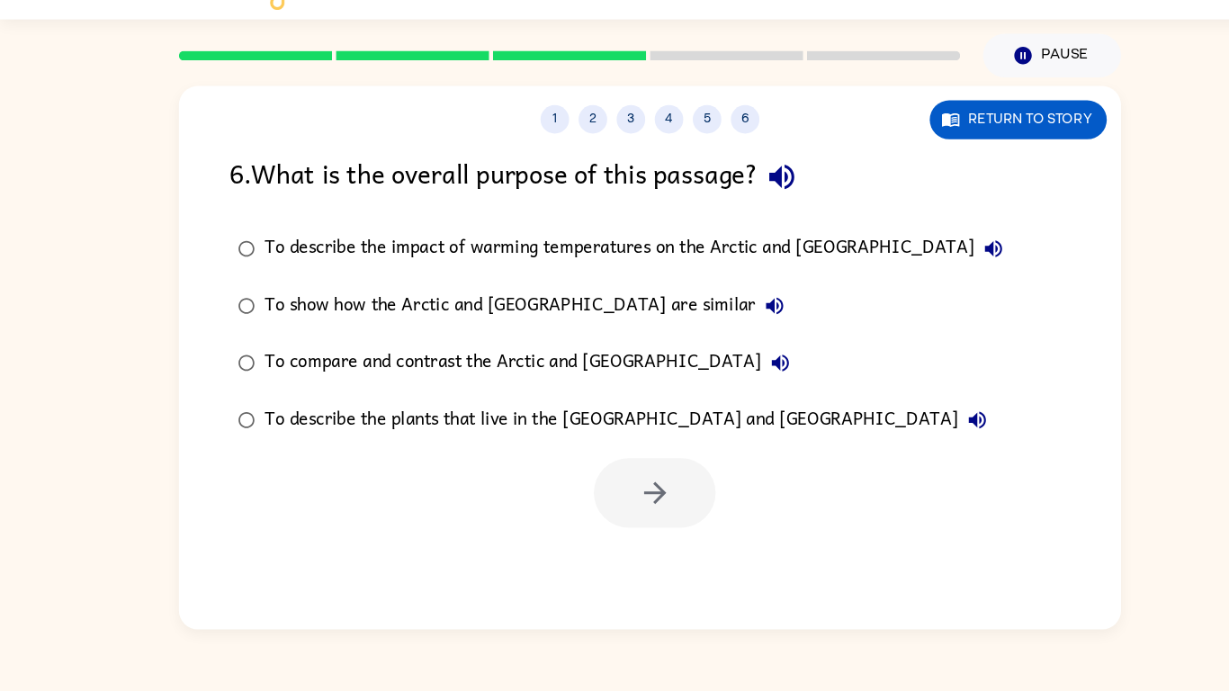
click at [572, 375] on div "To compare and contrast the Arctic and [GEOGRAPHIC_DATA]" at bounding box center [503, 381] width 506 height 36
click at [650, 483] on button "button" at bounding box center [618, 503] width 115 height 66
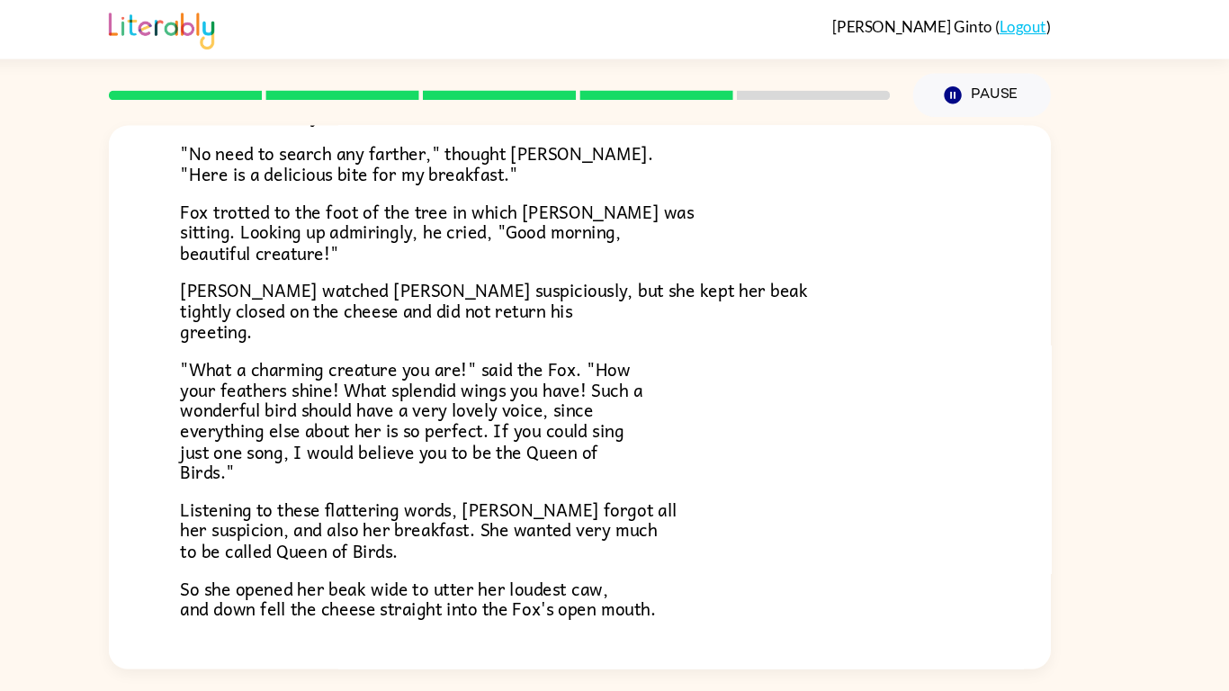
scroll to position [354, 0]
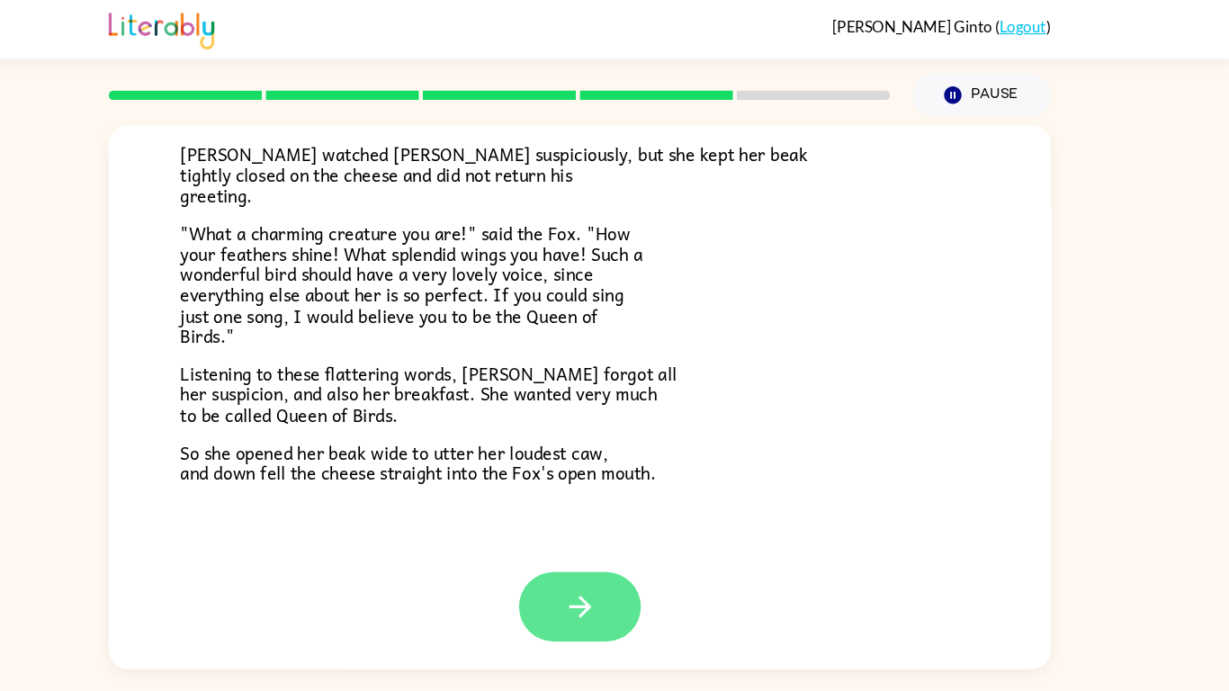
click at [628, 538] on icon "button" at bounding box center [614, 573] width 31 height 31
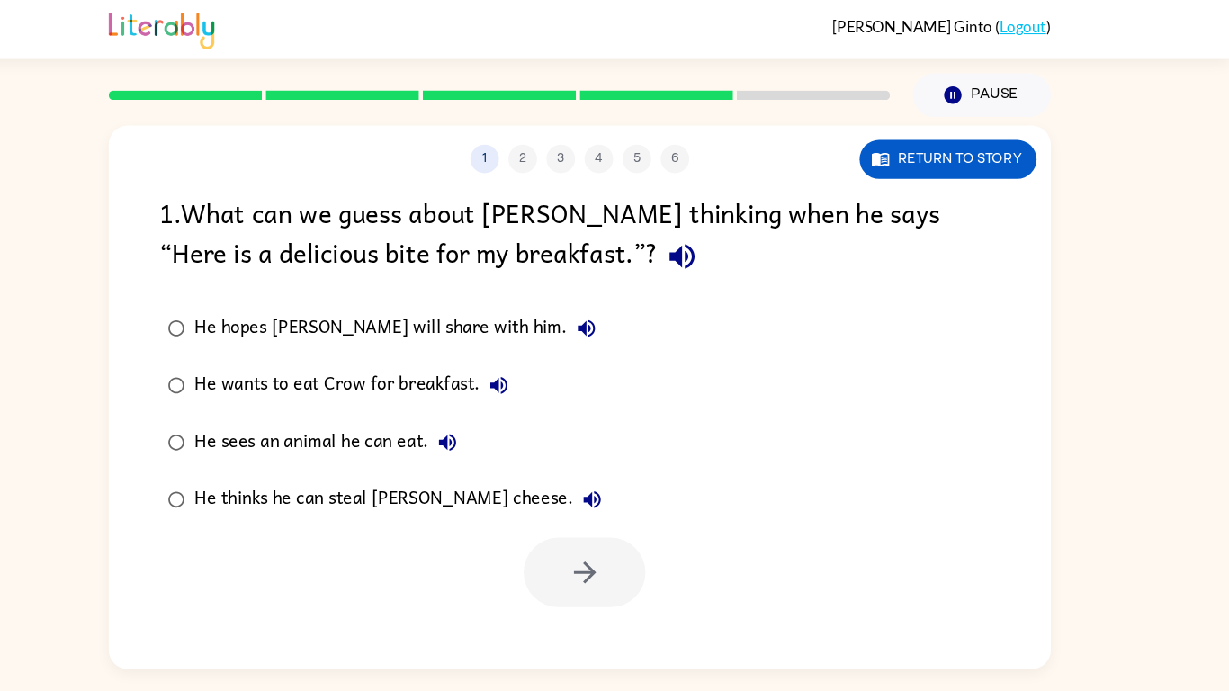
scroll to position [0, 0]
click at [446, 465] on div "He thinks he can steal [PERSON_NAME] cheese." at bounding box center [447, 472] width 394 height 36
click at [574, 524] on button "button" at bounding box center [618, 541] width 115 height 66
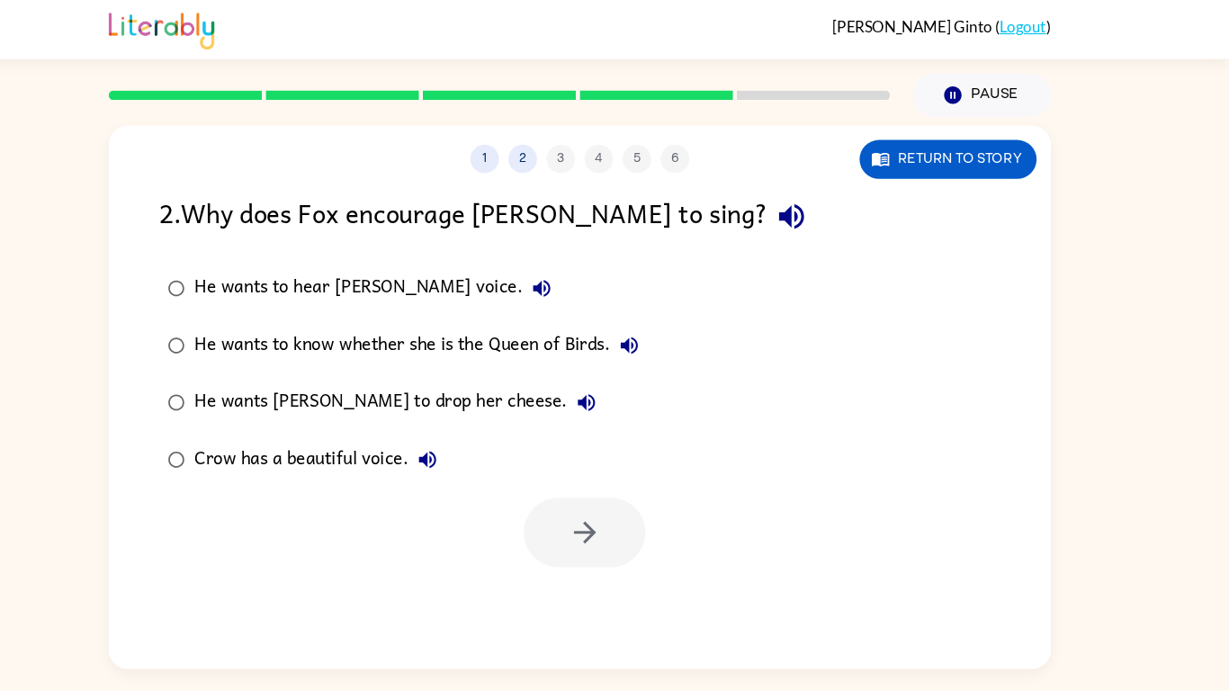
click at [383, 467] on div at bounding box center [614, 498] width 891 height 75
click at [444, 389] on div "He wants [PERSON_NAME] to drop her cheese." at bounding box center [444, 381] width 389 height 36
click at [626, 490] on icon "button" at bounding box center [619, 503] width 31 height 31
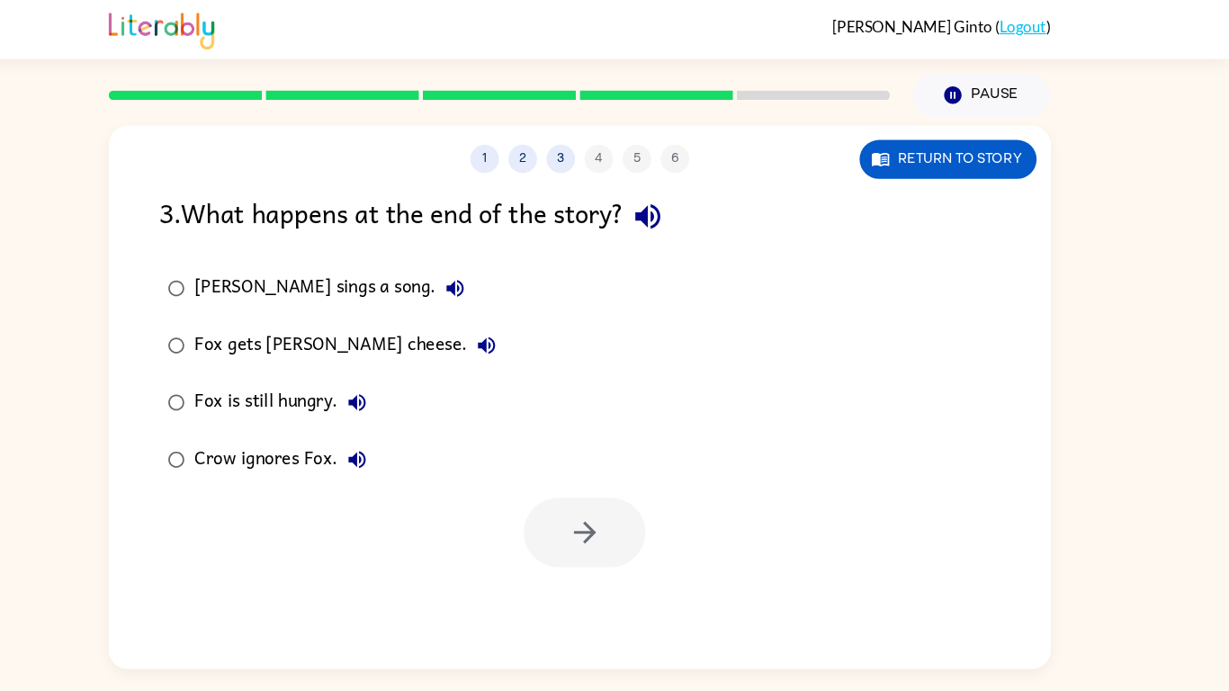
click at [381, 336] on div "Fox gets [PERSON_NAME] cheese." at bounding box center [397, 327] width 294 height 36
click at [592, 516] on button "button" at bounding box center [618, 503] width 115 height 66
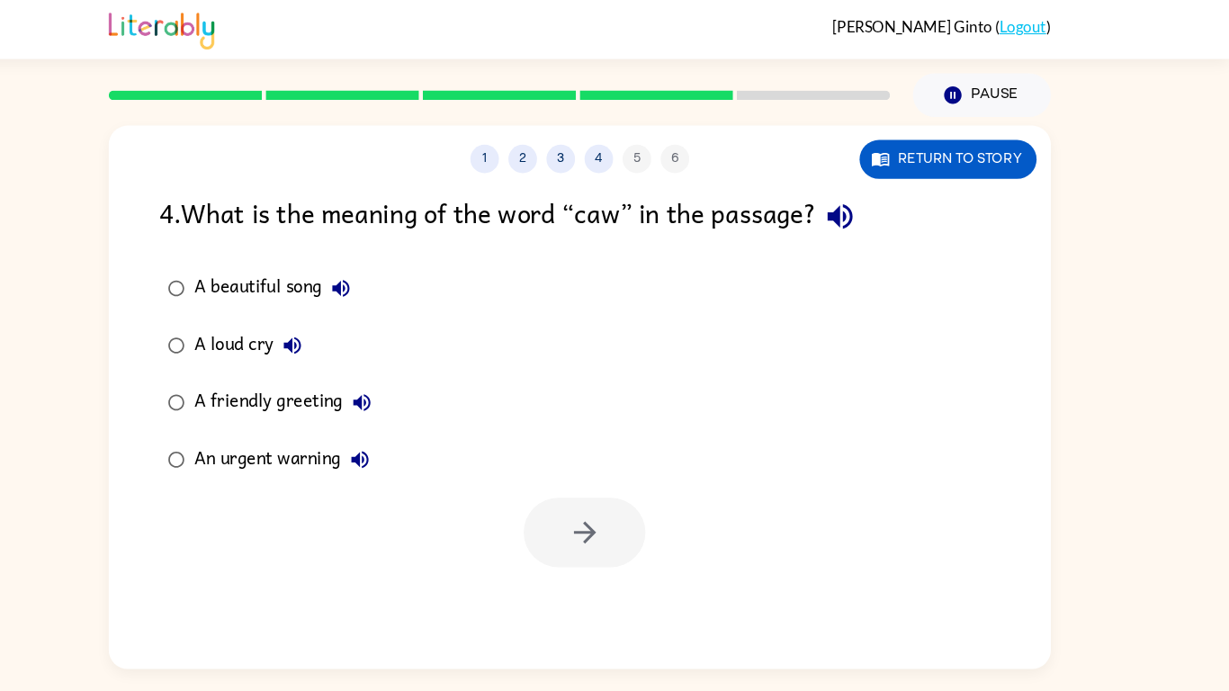
click at [261, 333] on div "A loud cry" at bounding box center [305, 327] width 111 height 36
click at [579, 510] on button "button" at bounding box center [618, 503] width 115 height 66
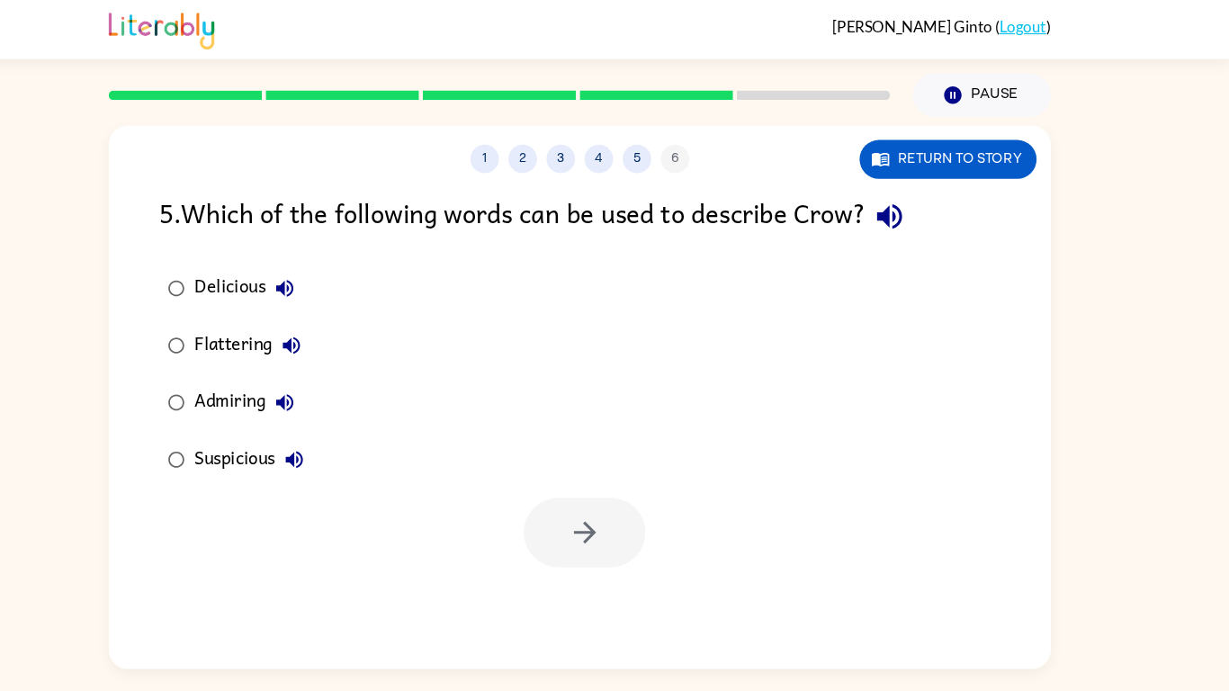
click at [314, 419] on div "Suspicious" at bounding box center [306, 434] width 112 height 36
click at [589, 507] on button "button" at bounding box center [618, 503] width 115 height 66
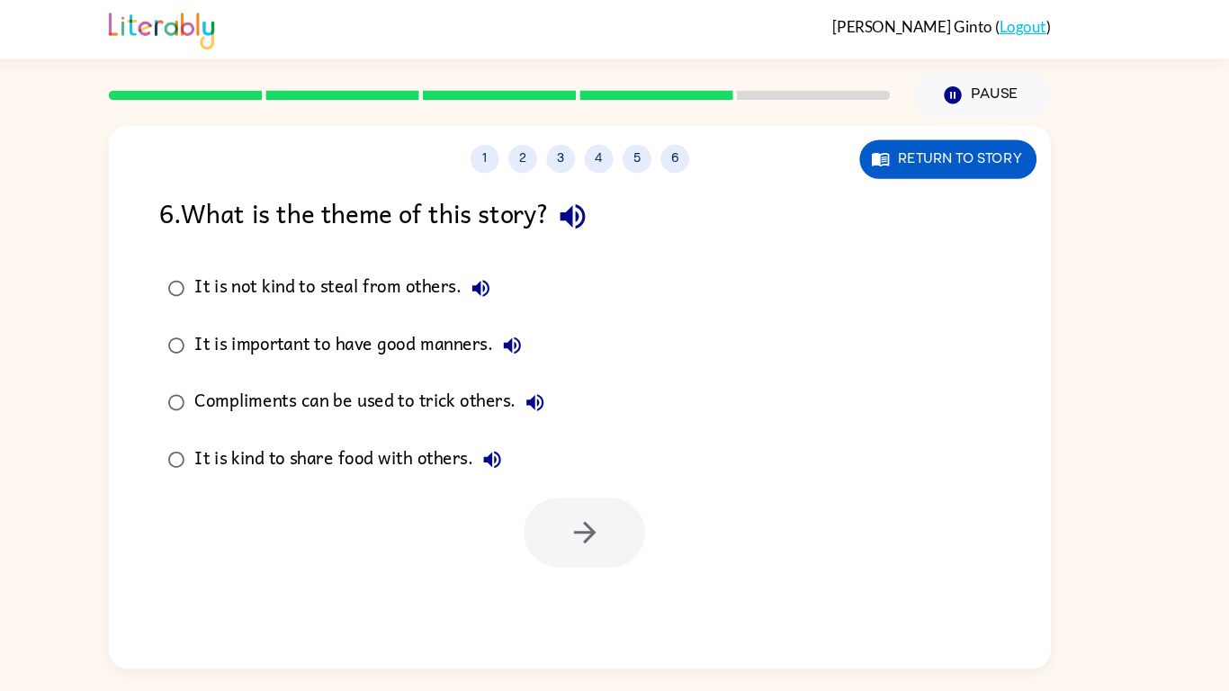
click at [427, 366] on div "Compliments can be used to trick others." at bounding box center [420, 381] width 340 height 36
click at [630, 492] on icon "button" at bounding box center [619, 503] width 31 height 31
